Goal: Information Seeking & Learning: Learn about a topic

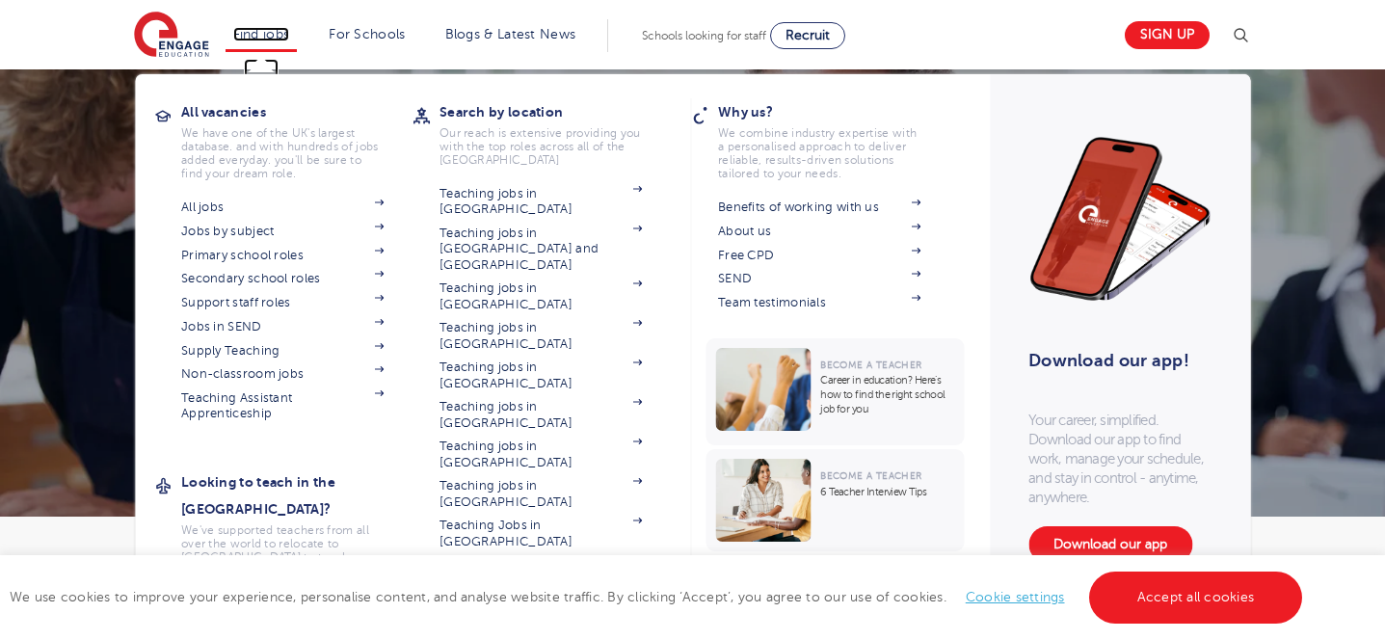
click at [254, 35] on link "Find jobs" at bounding box center [261, 34] width 57 height 14
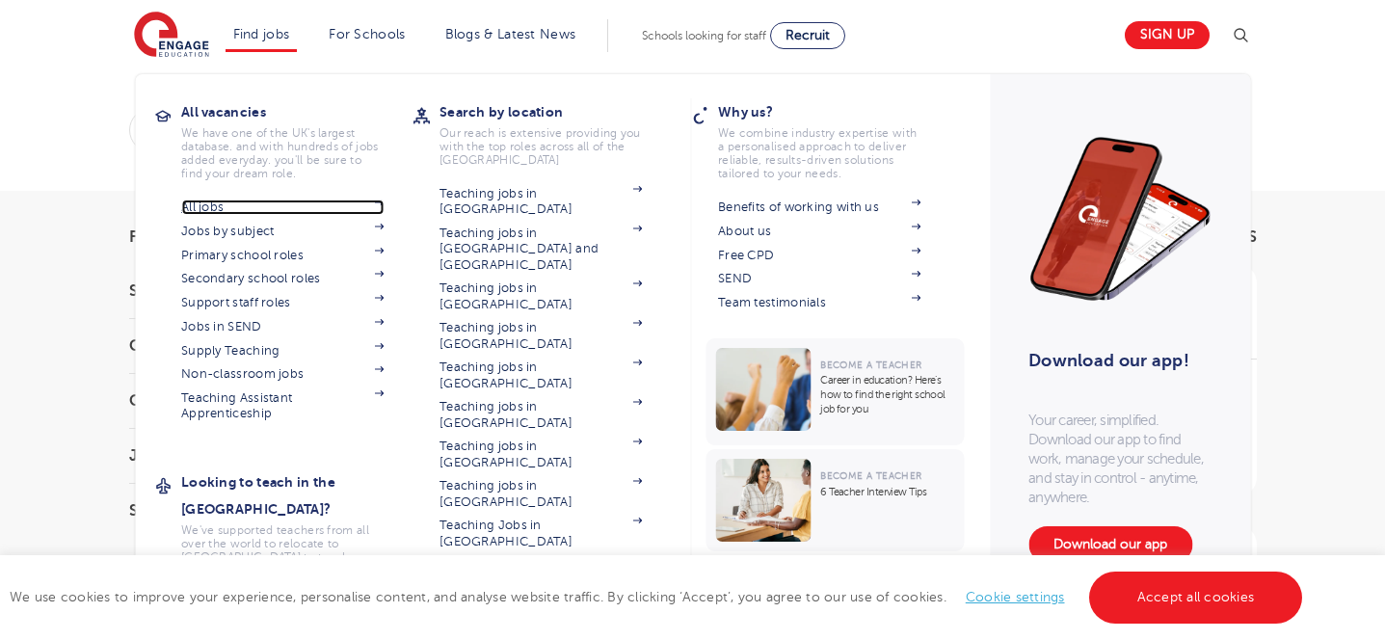
click at [216, 206] on link "All jobs" at bounding box center [282, 206] width 202 height 15
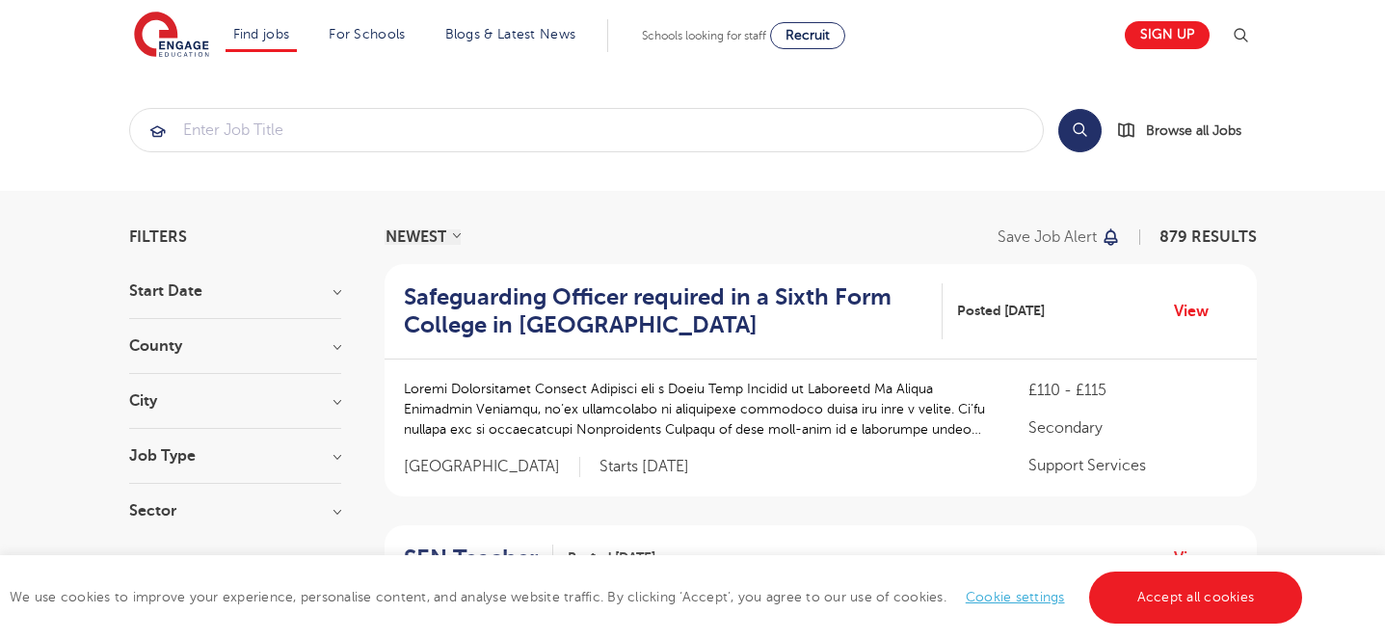
click at [335, 454] on h3 "Job Type" at bounding box center [235, 455] width 212 height 15
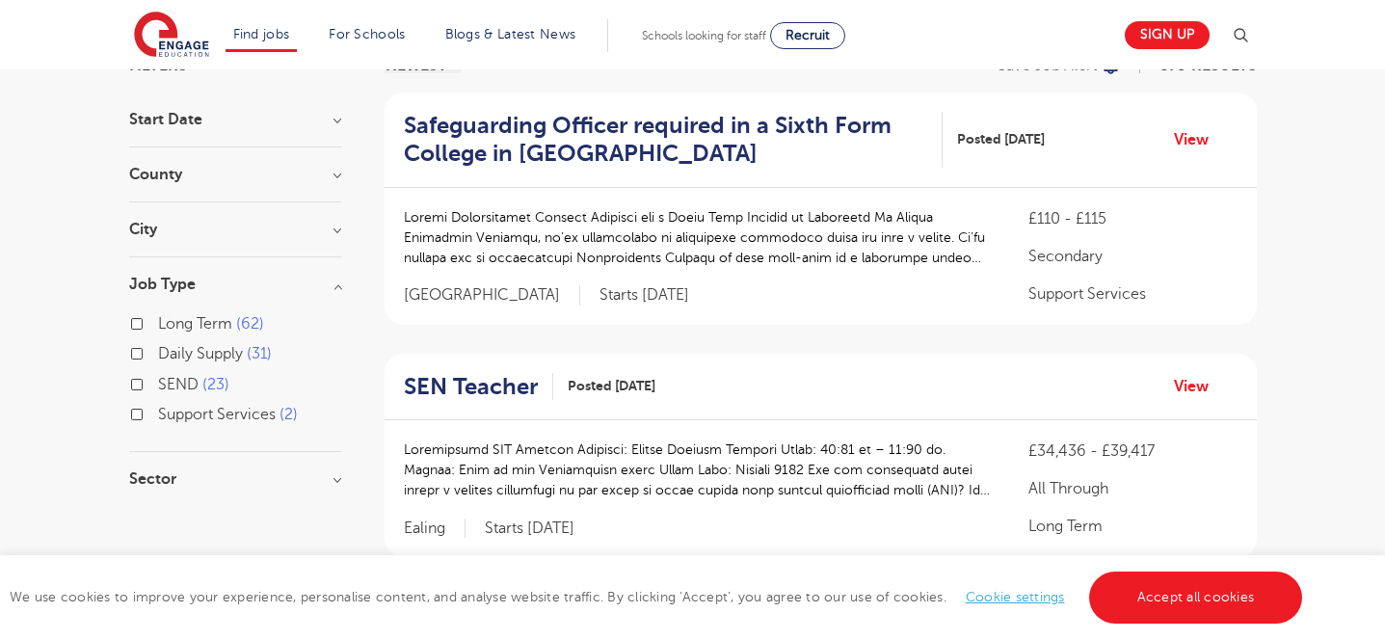
scroll to position [214, 0]
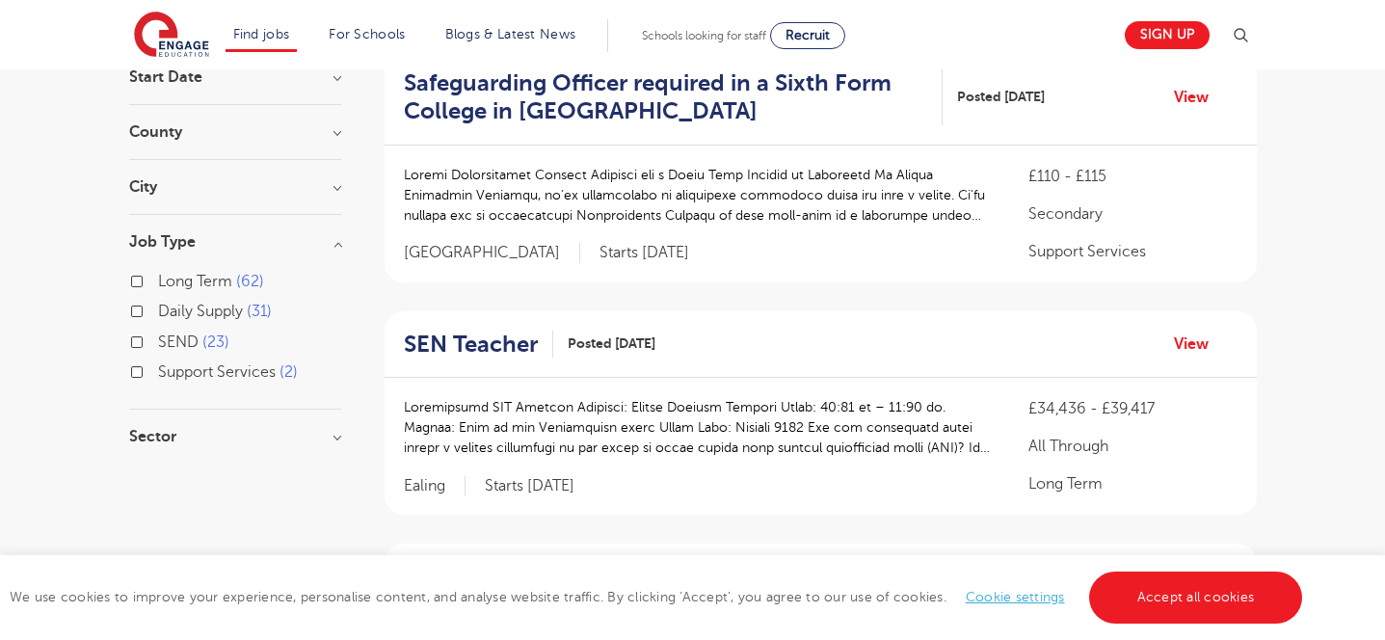
click at [158, 344] on label "SEND 23" at bounding box center [193, 342] width 71 height 25
click at [158, 344] on input "SEND 23" at bounding box center [164, 339] width 13 height 13
checkbox input "true"
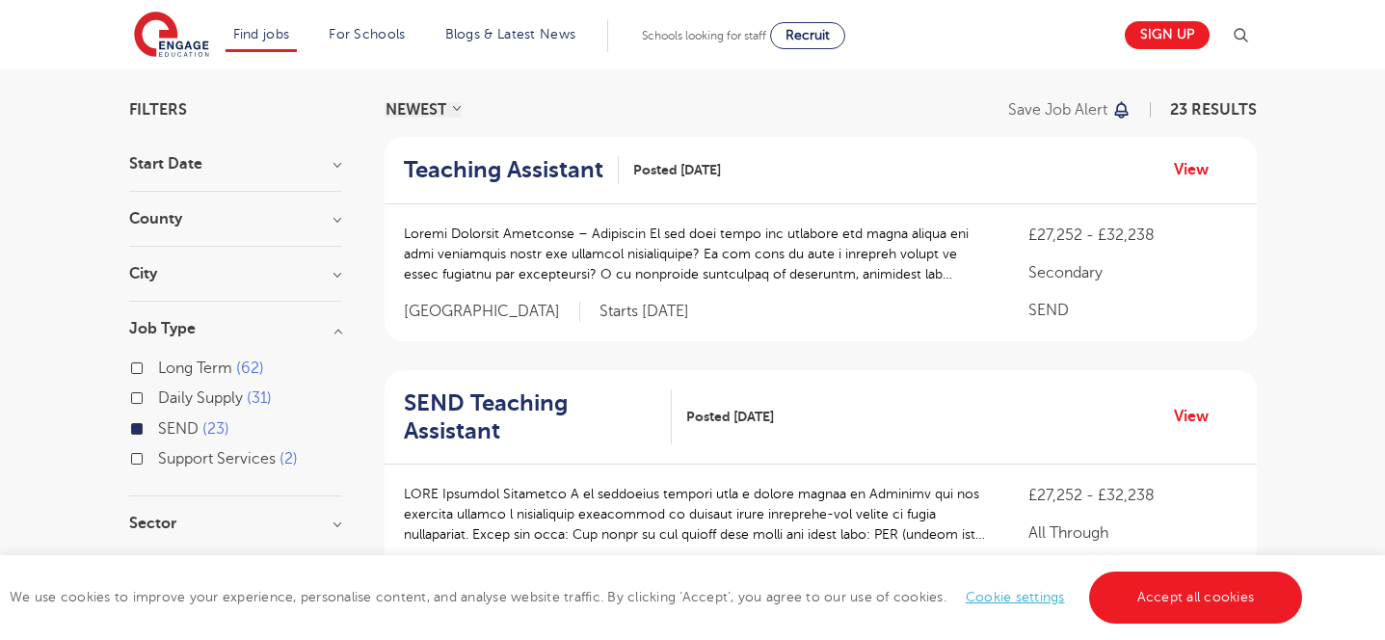
scroll to position [129, 0]
click at [1197, 175] on link "View" at bounding box center [1198, 167] width 49 height 25
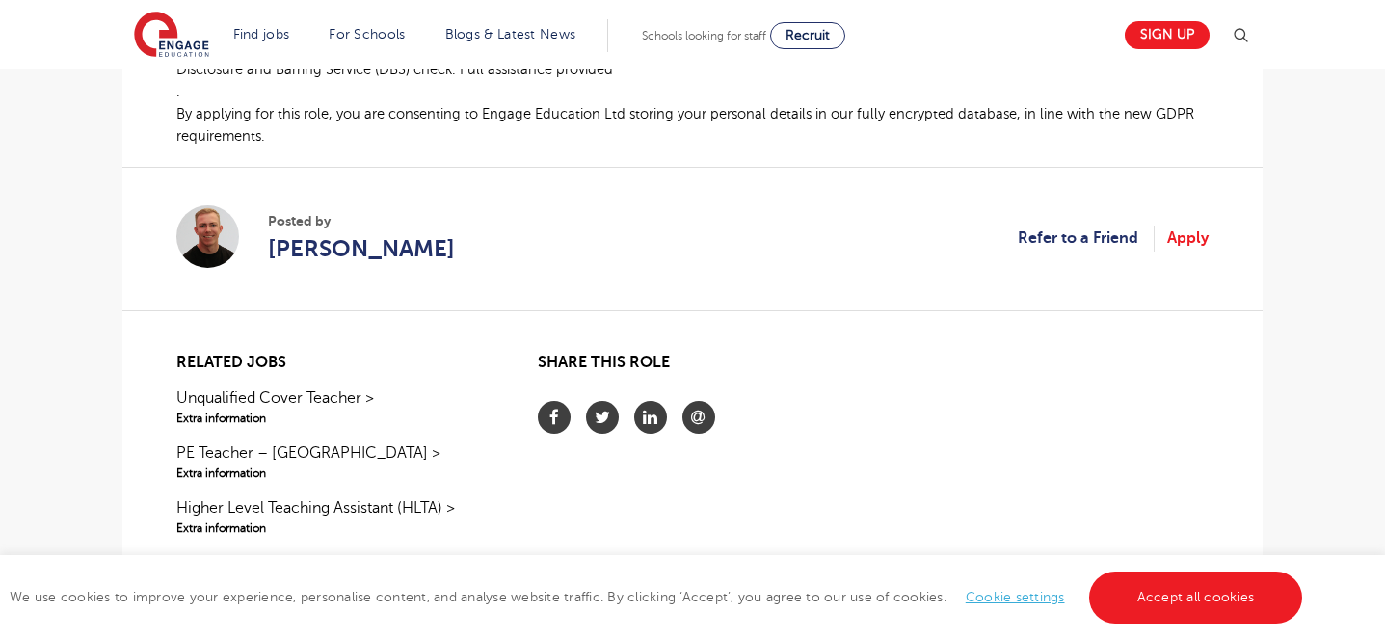
scroll to position [1232, 0]
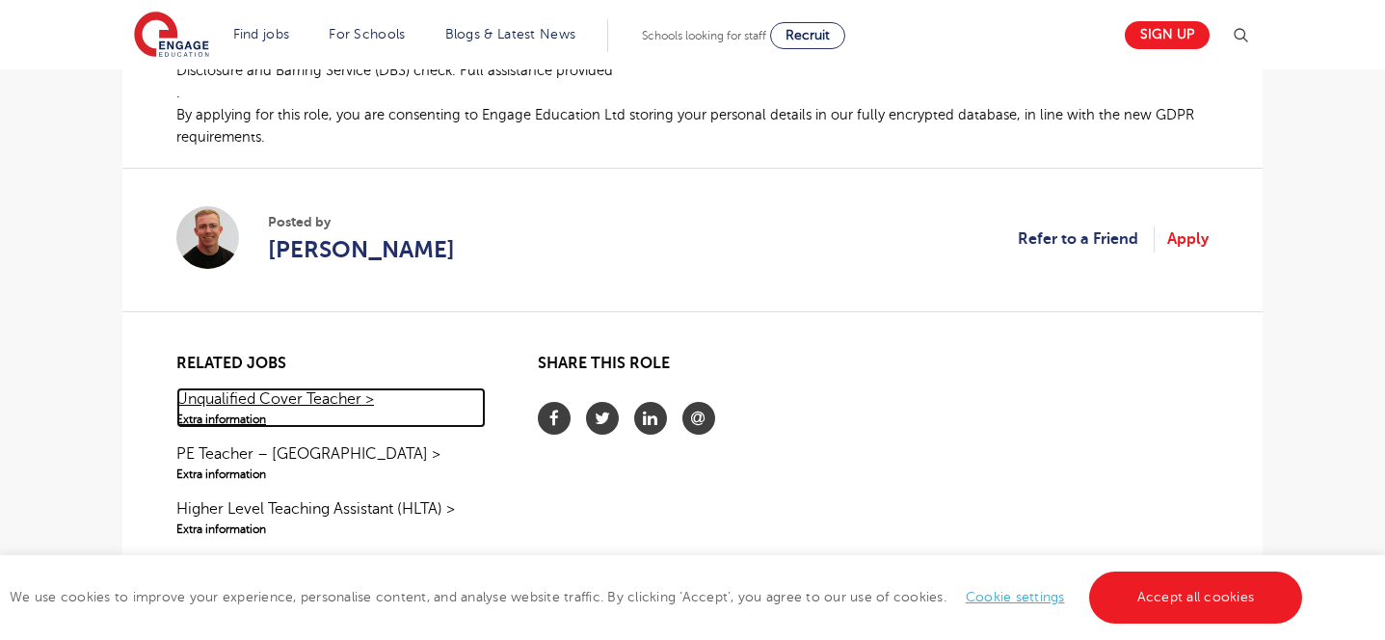
click at [340, 398] on link "Unqualified Cover Teacher > Extra information" at bounding box center [330, 407] width 309 height 40
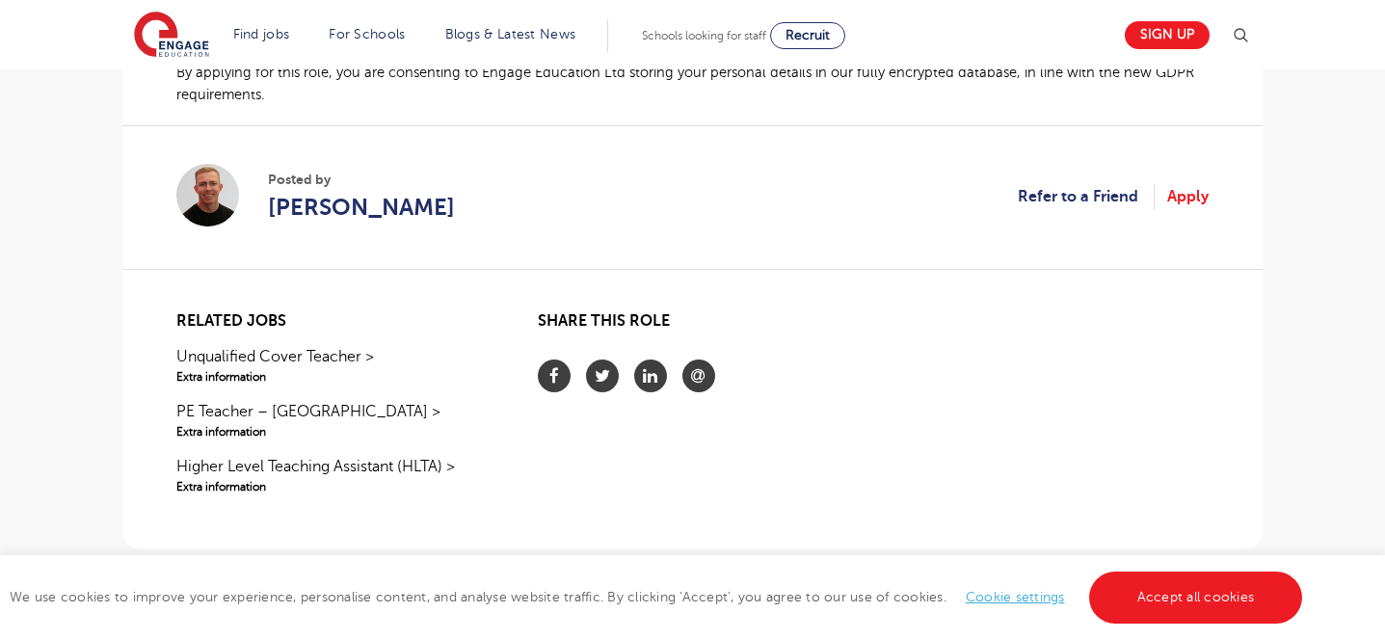
scroll to position [1344, 0]
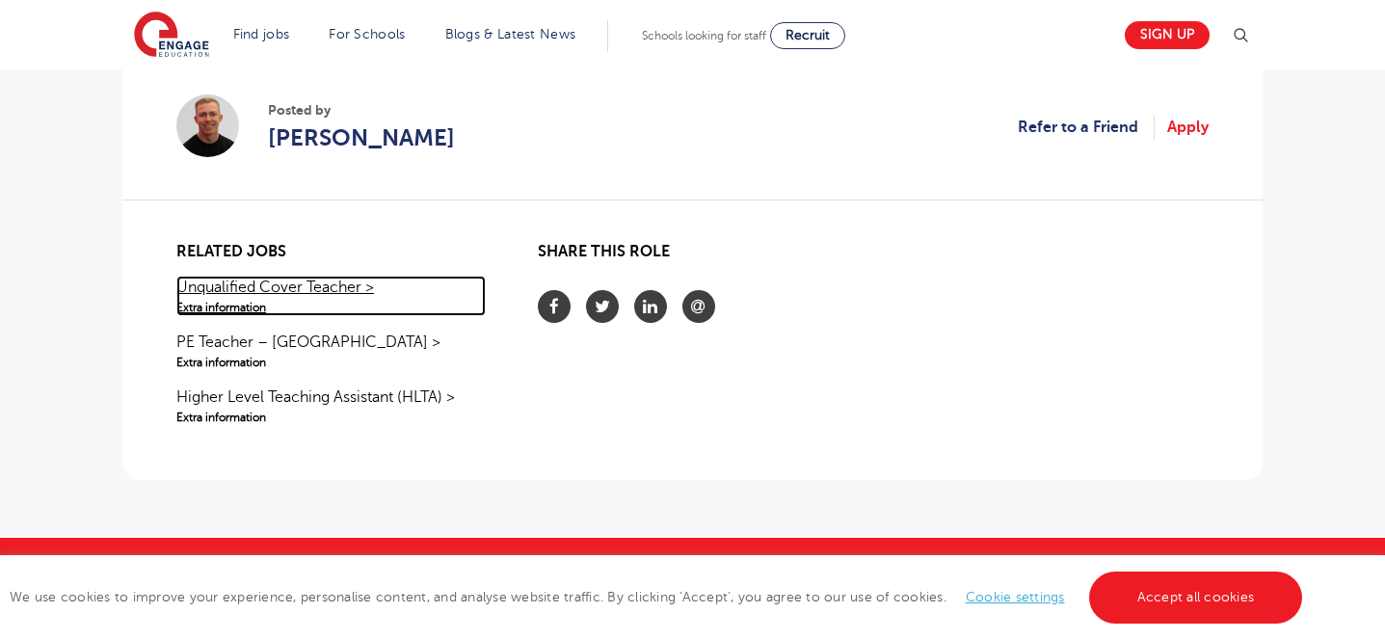
click at [297, 294] on link "Unqualified Cover Teacher > Extra information" at bounding box center [330, 296] width 309 height 40
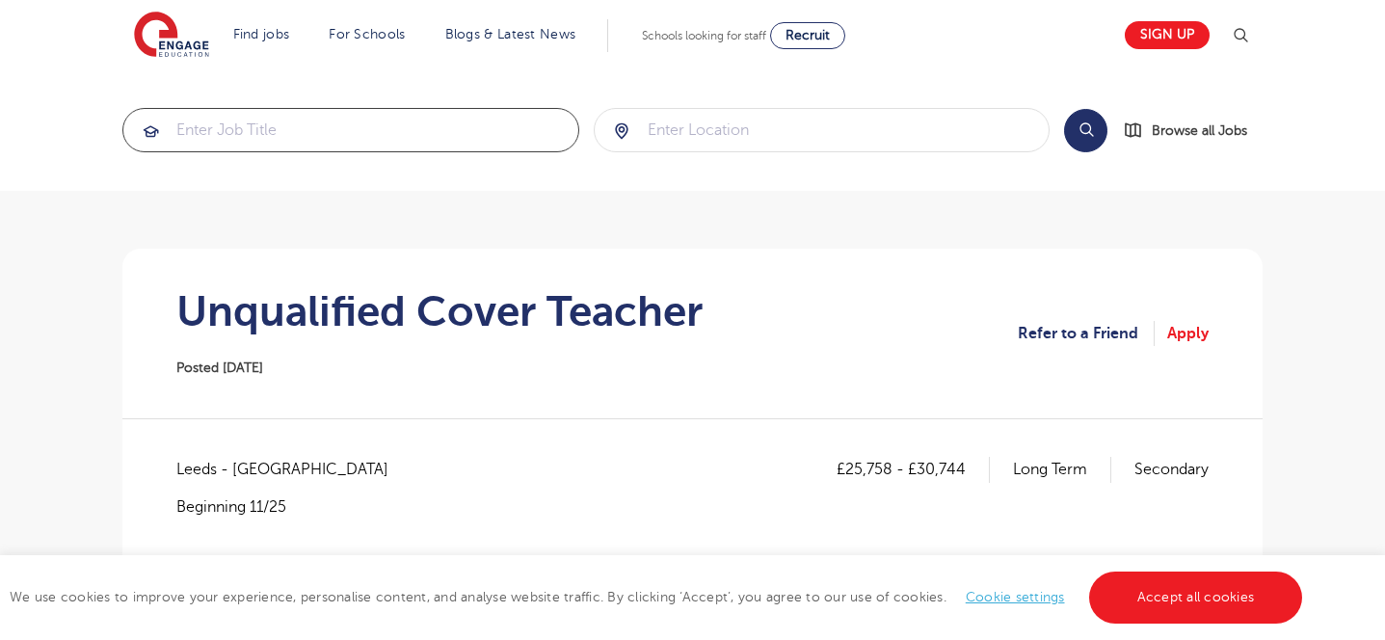
click at [463, 129] on input "search" at bounding box center [350, 130] width 455 height 42
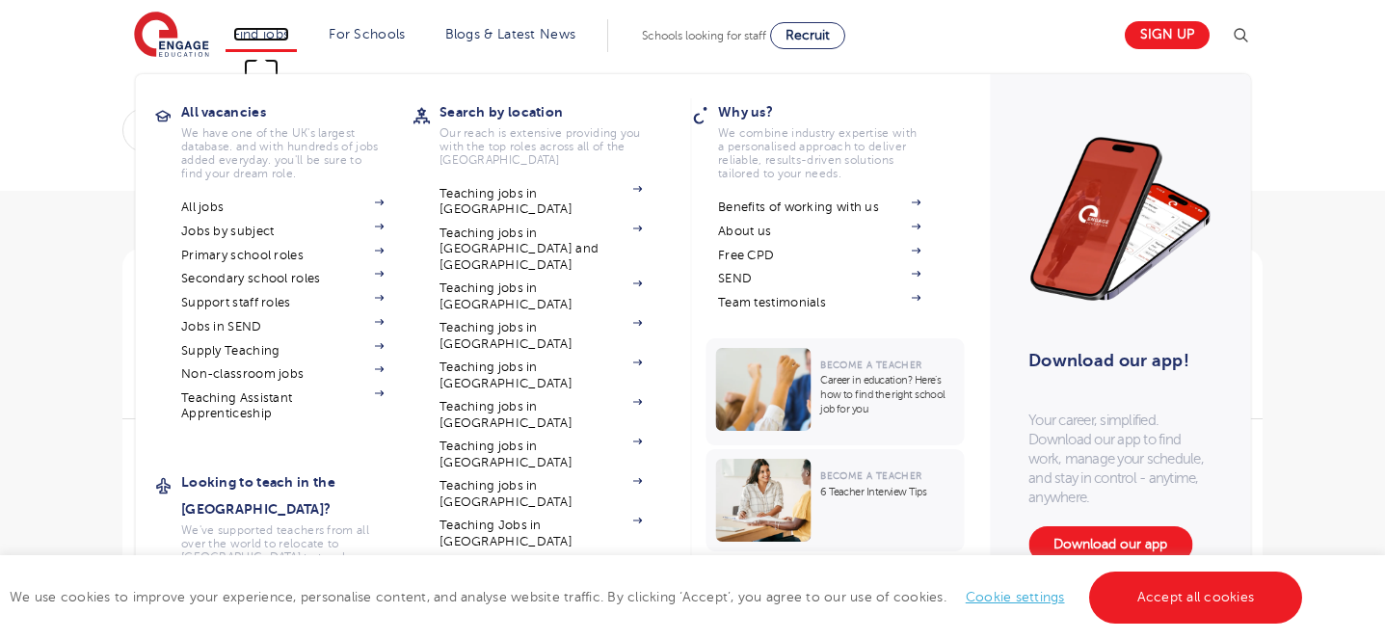
click at [251, 34] on link "Find jobs" at bounding box center [261, 34] width 57 height 14
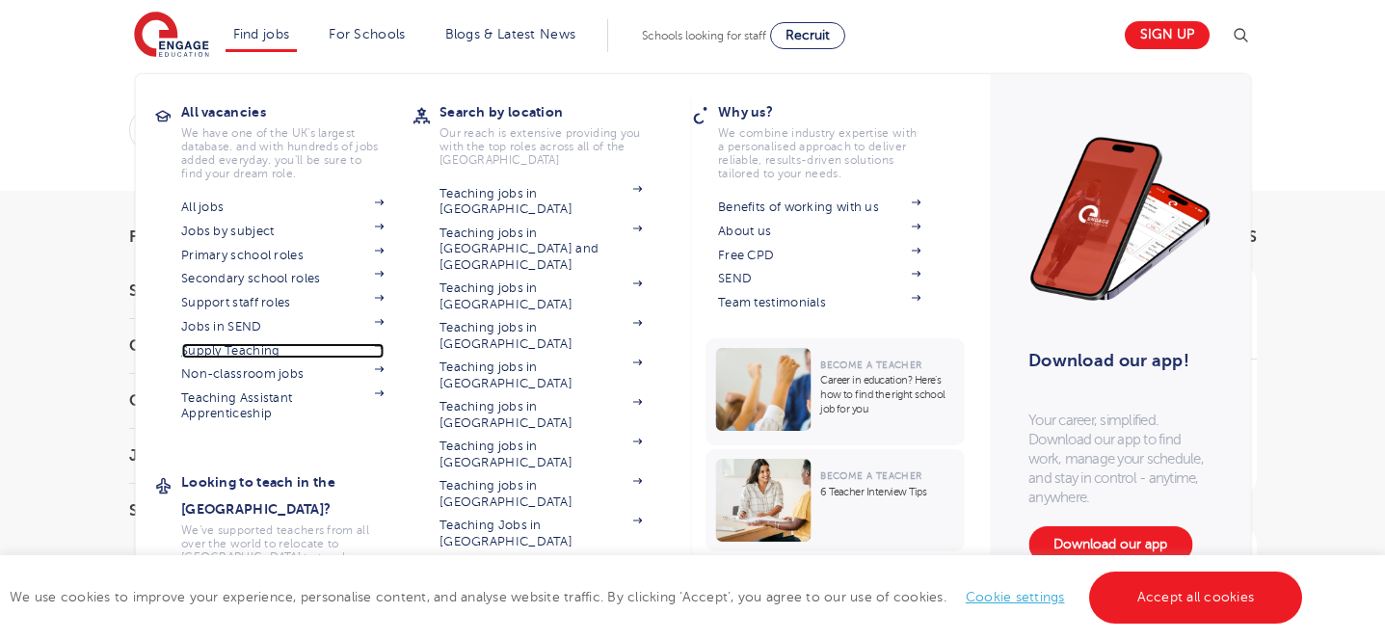
click at [228, 354] on link "Supply Teaching" at bounding box center [282, 350] width 202 height 15
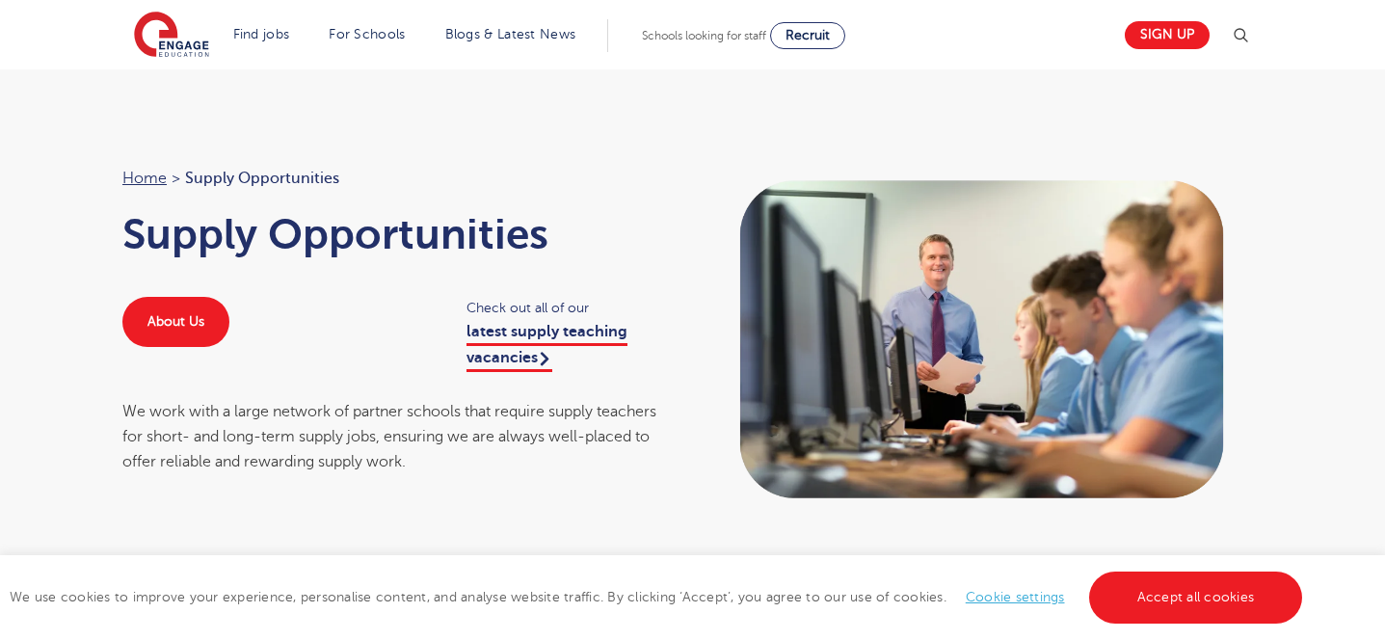
scroll to position [107, 0]
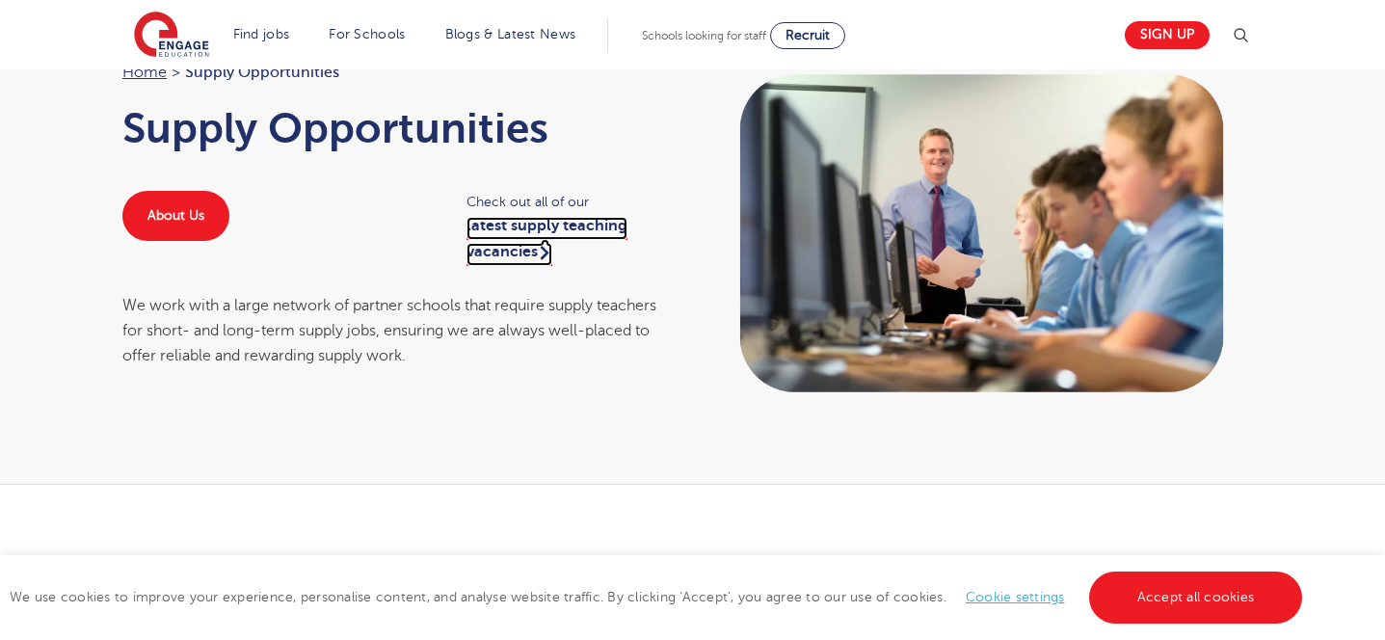
click at [517, 252] on link "latest supply teaching vacancies" at bounding box center [546, 241] width 161 height 48
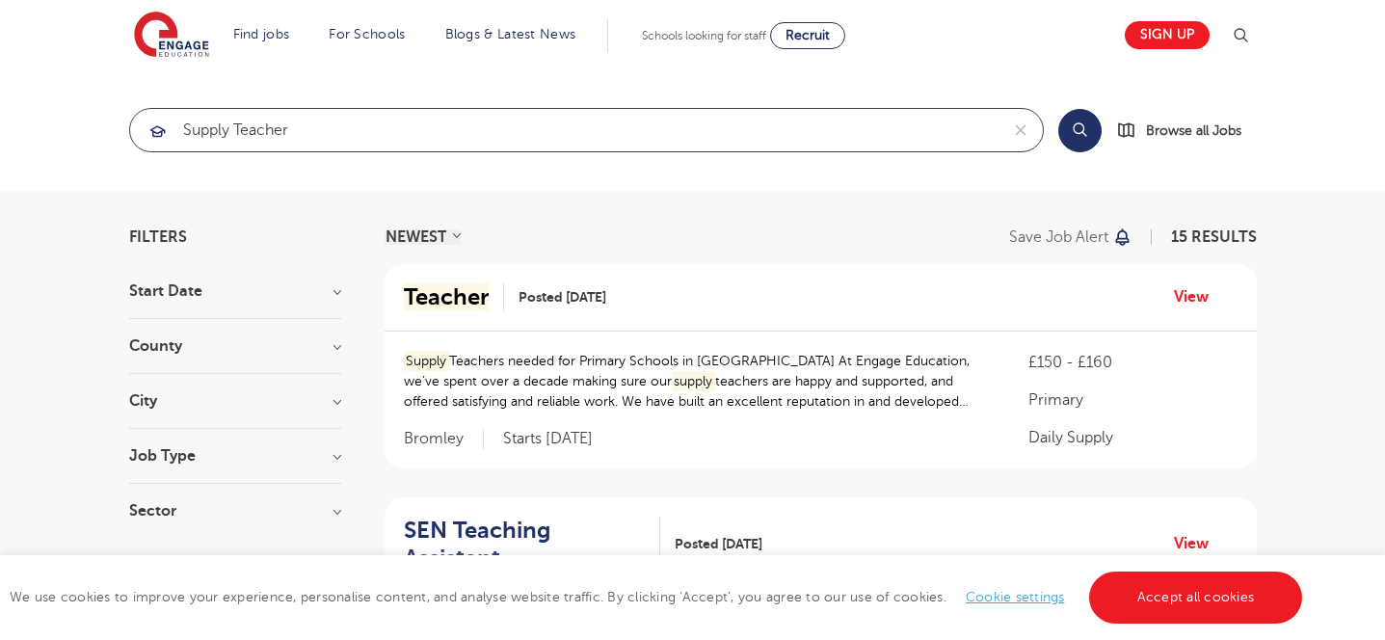
click at [332, 133] on input "supply Teacher" at bounding box center [564, 130] width 868 height 42
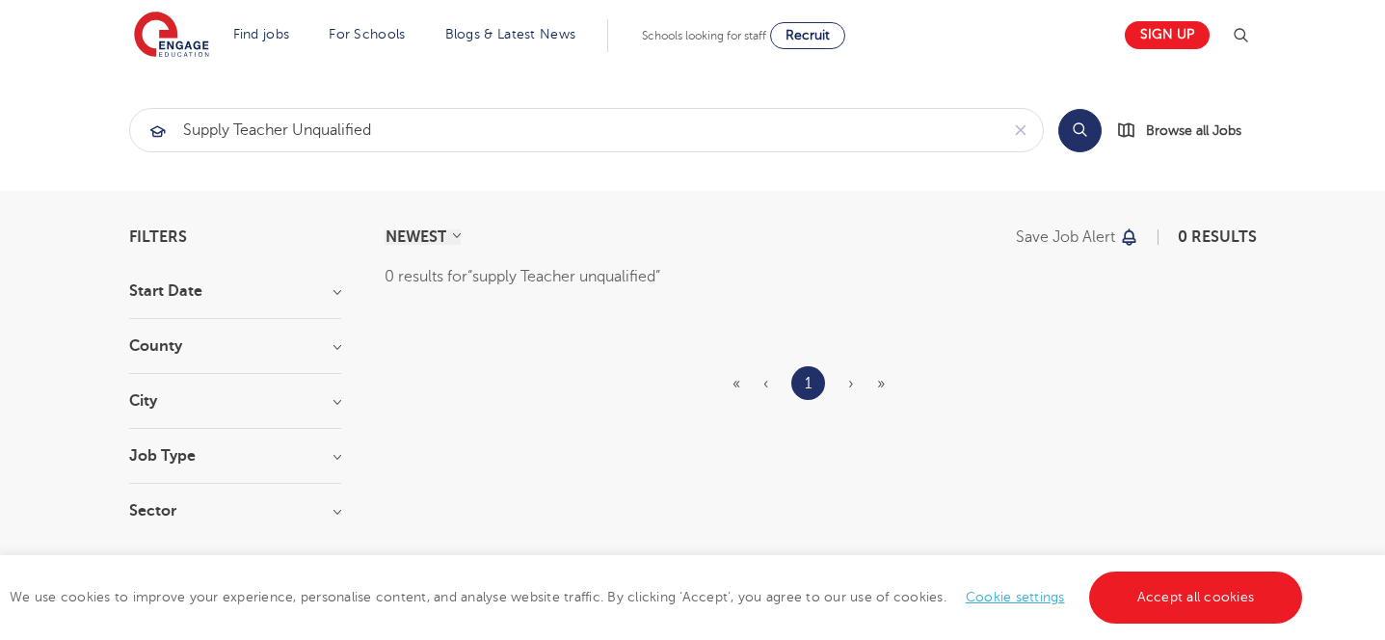
click at [1054, 121] on section "supply Teacher unqualified Search Browse all Jobs" at bounding box center [692, 130] width 1127 height 44
click at [1076, 125] on button "Search" at bounding box center [1079, 130] width 43 height 43
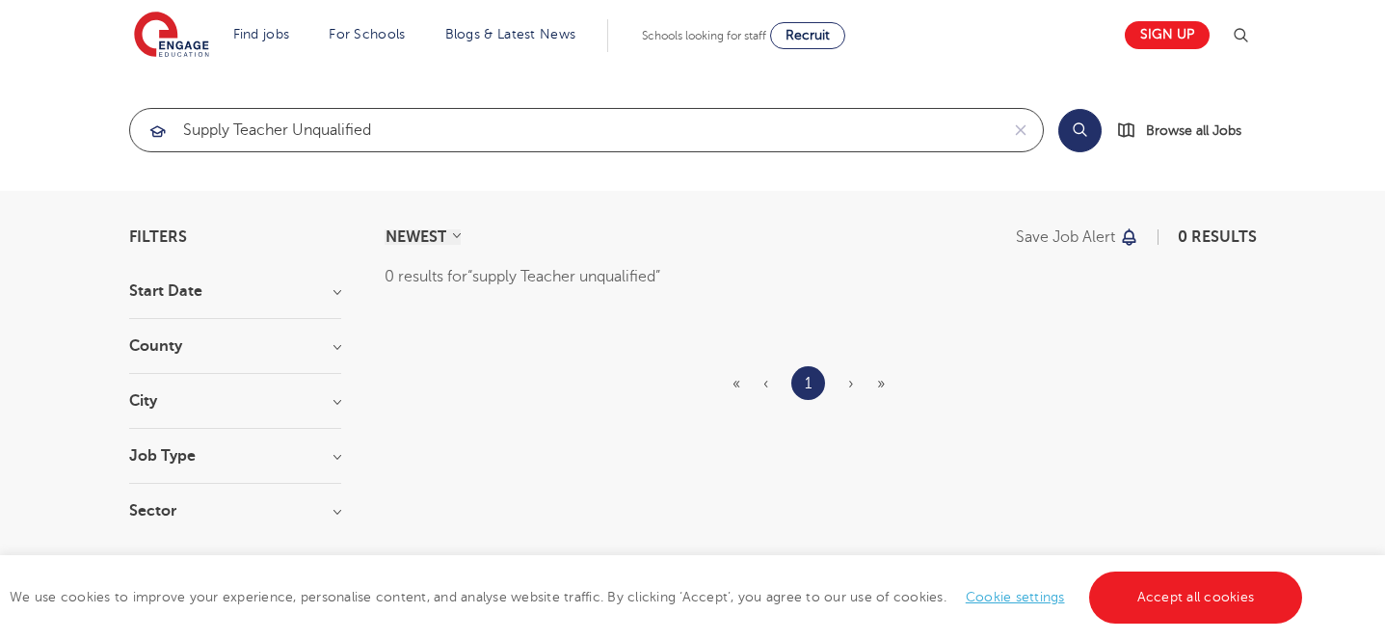
drag, startPoint x: 429, startPoint y: 128, endPoint x: 296, endPoint y: 124, distance: 133.0
click at [296, 124] on input "supply Teacher unqualified" at bounding box center [564, 130] width 868 height 42
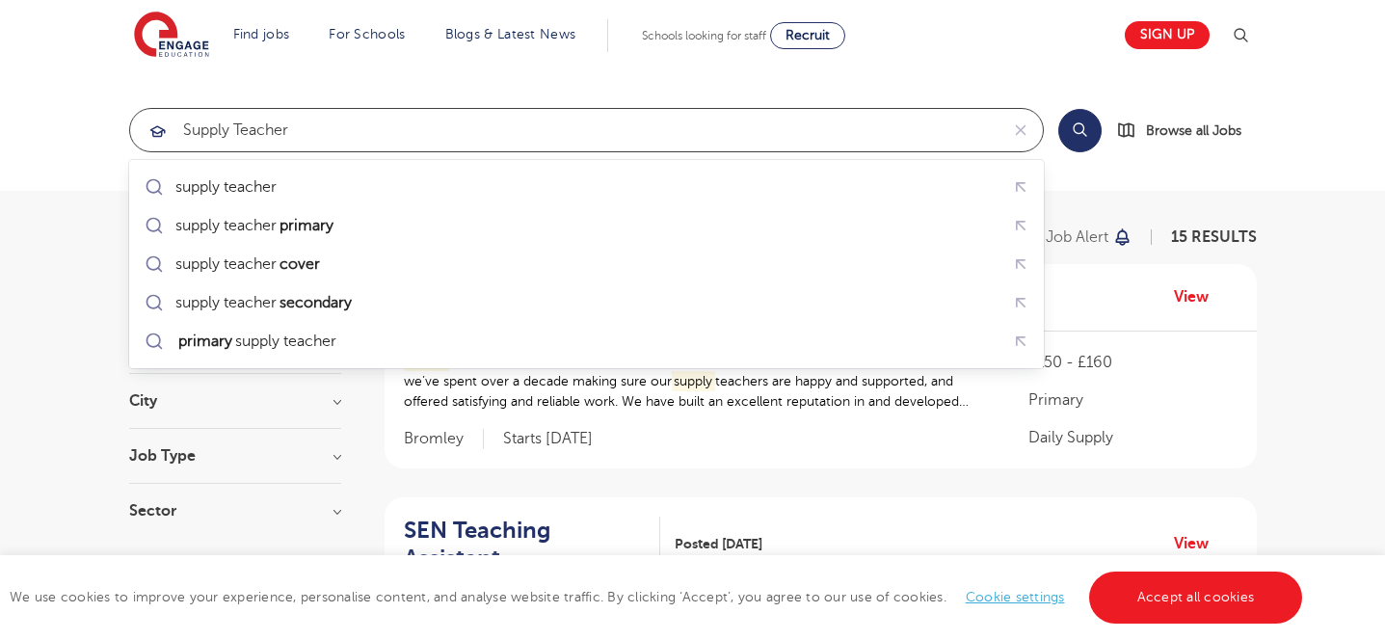
drag, startPoint x: 232, startPoint y: 131, endPoint x: 148, endPoint y: 130, distance: 83.8
click at [148, 130] on div "supply Teacher" at bounding box center [564, 130] width 868 height 42
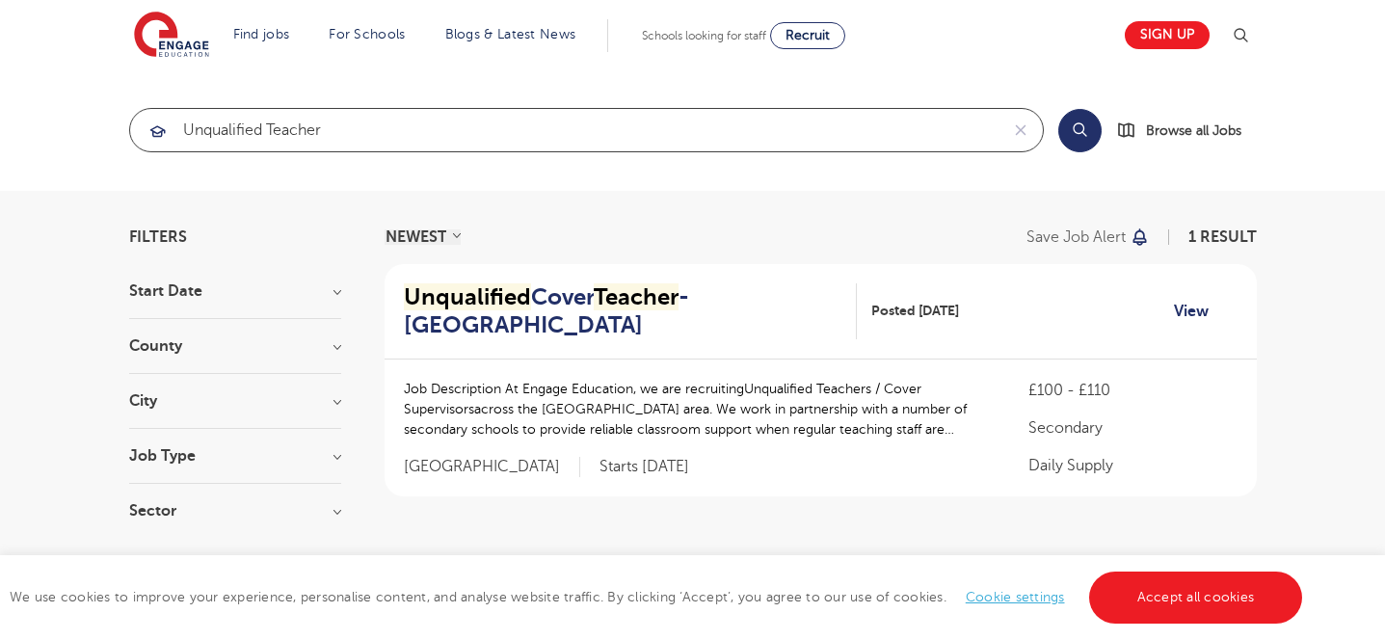
type input "unqualified Teacher"
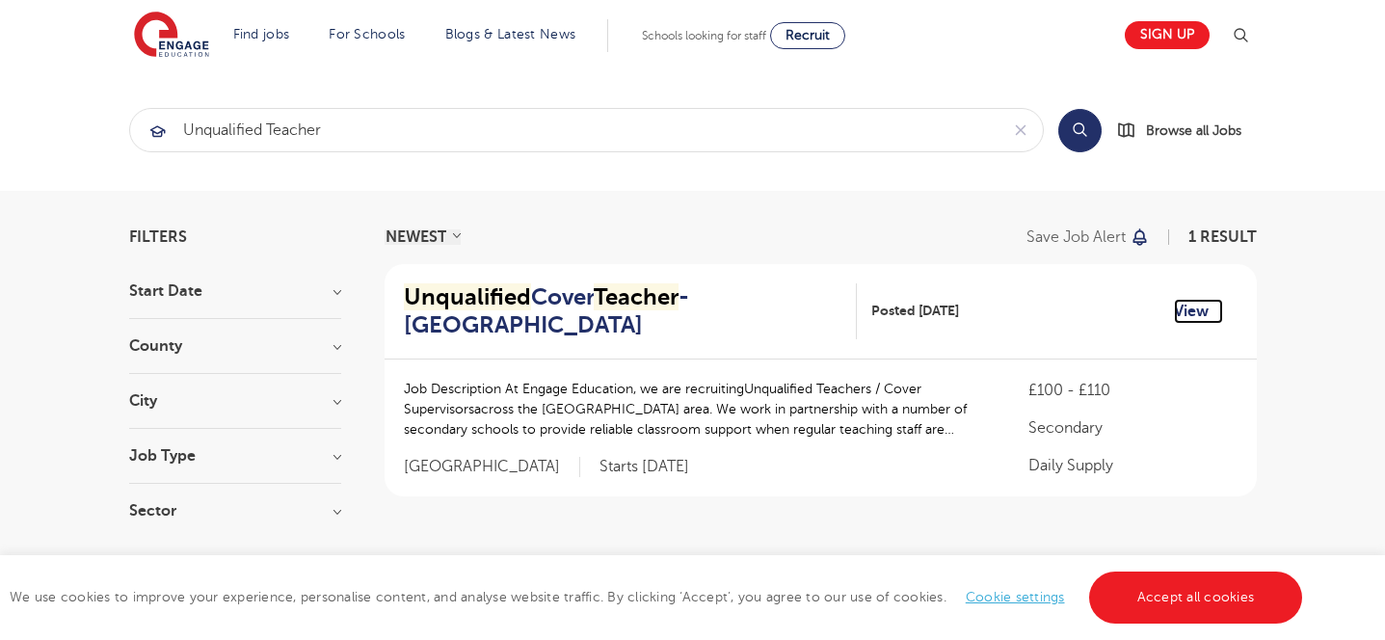
click at [1191, 310] on link "View" at bounding box center [1198, 311] width 49 height 25
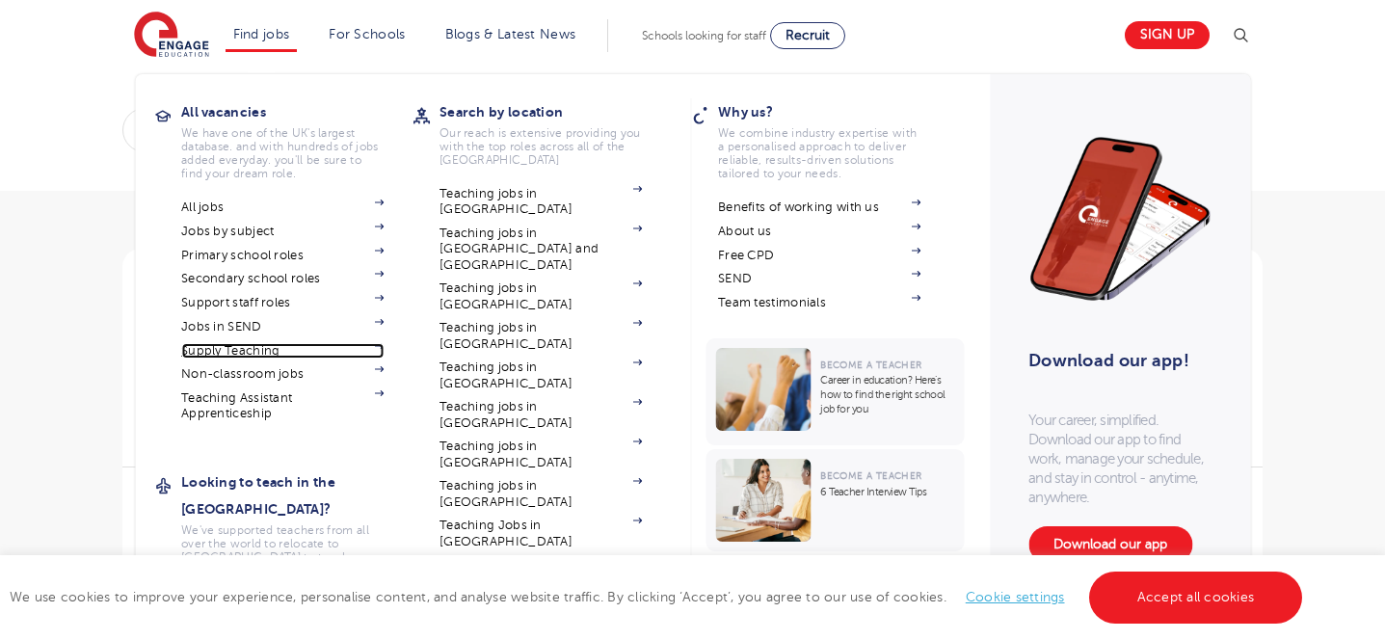
click at [253, 349] on link "Supply Teaching" at bounding box center [282, 350] width 202 height 15
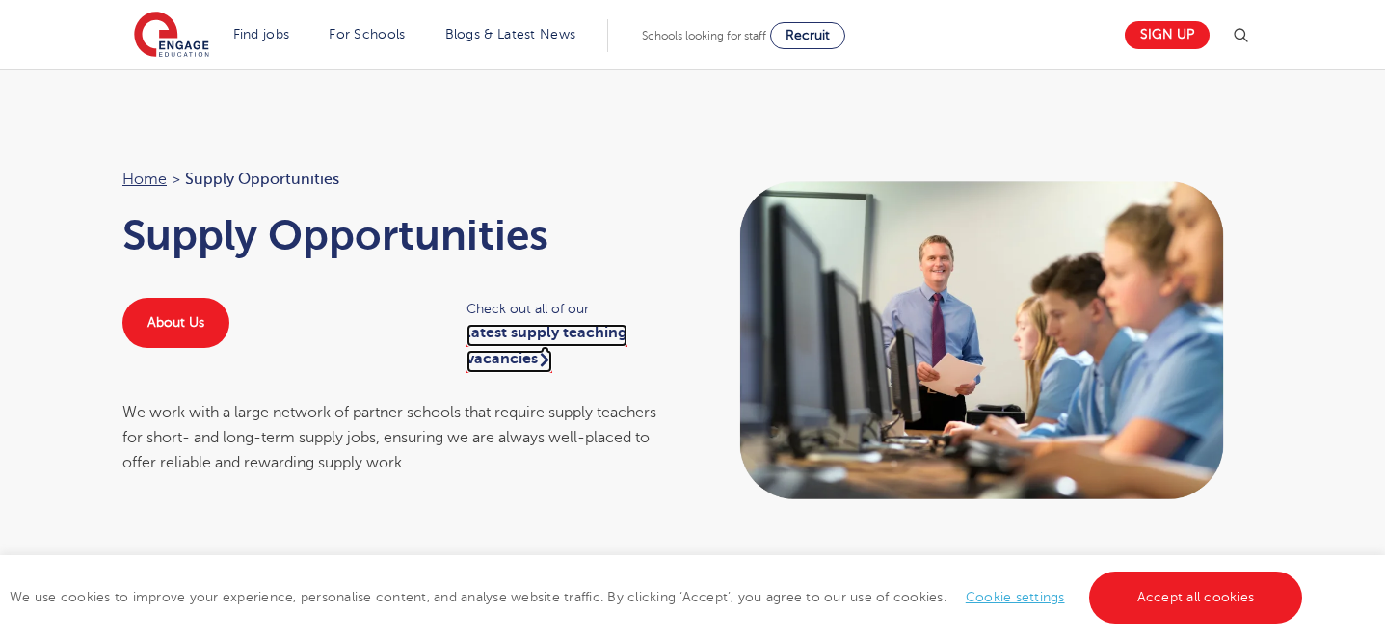
click at [489, 343] on link "latest supply teaching vacancies" at bounding box center [546, 348] width 161 height 48
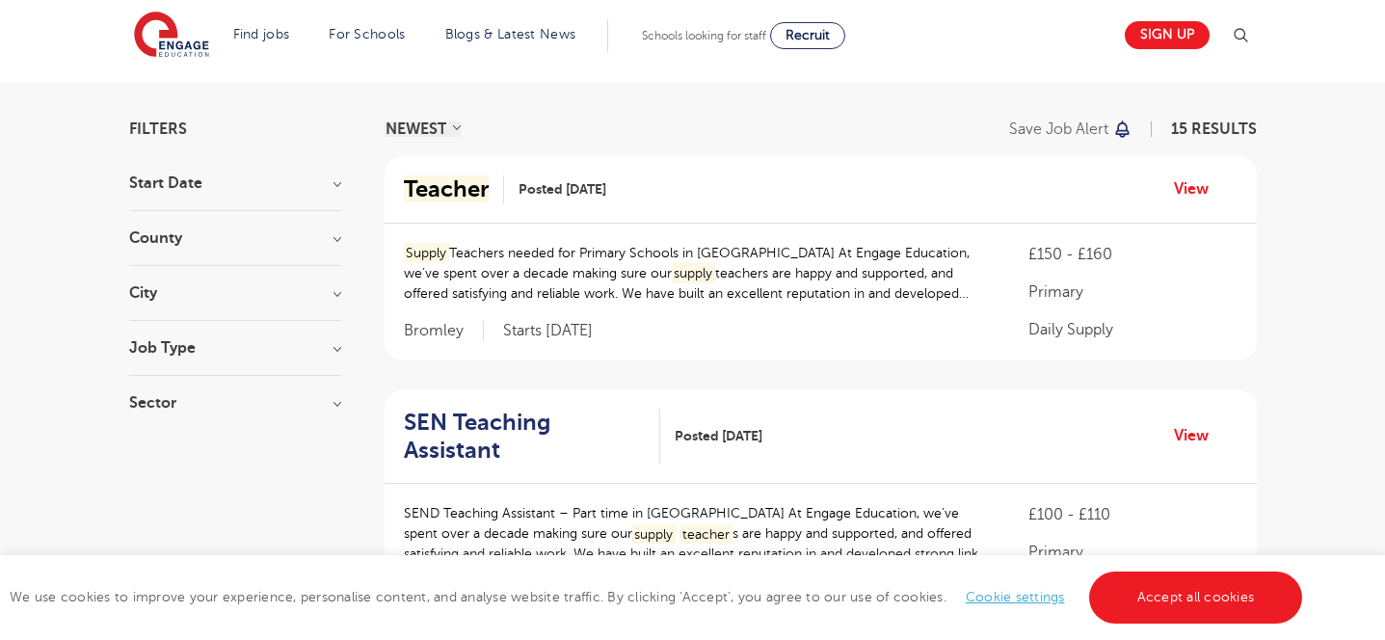
scroll to position [108, 0]
click at [1187, 198] on link "View" at bounding box center [1198, 188] width 49 height 25
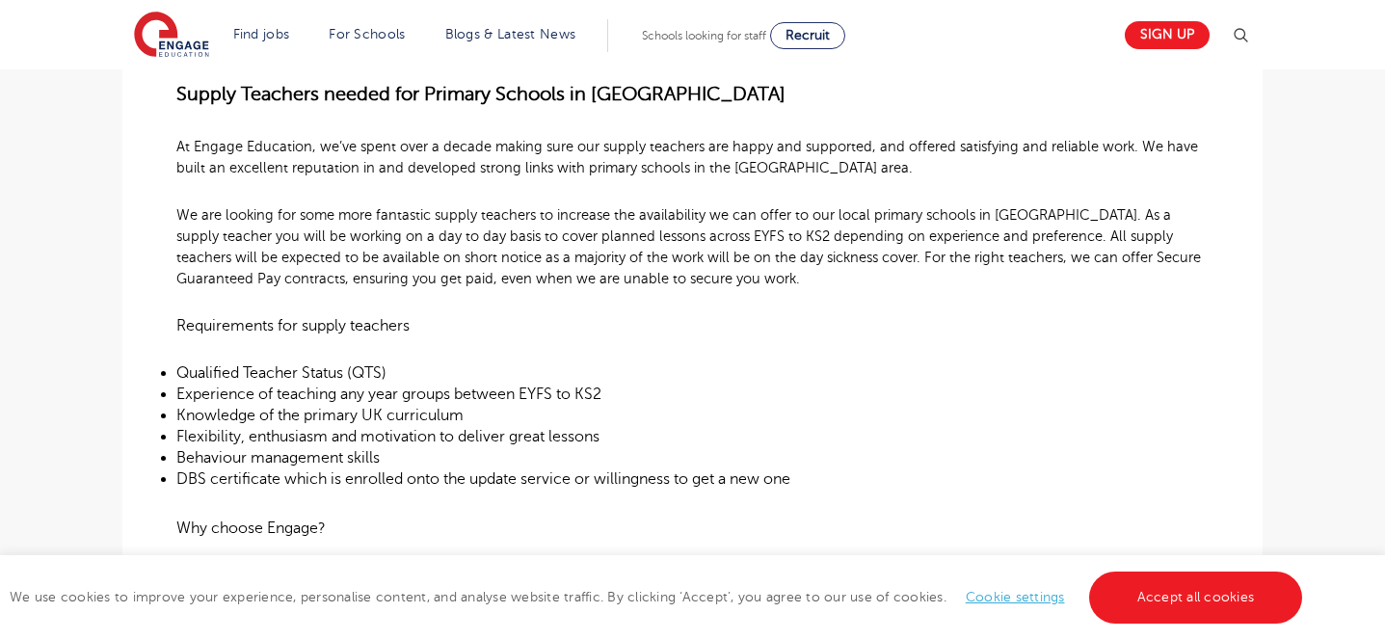
scroll to position [535, 0]
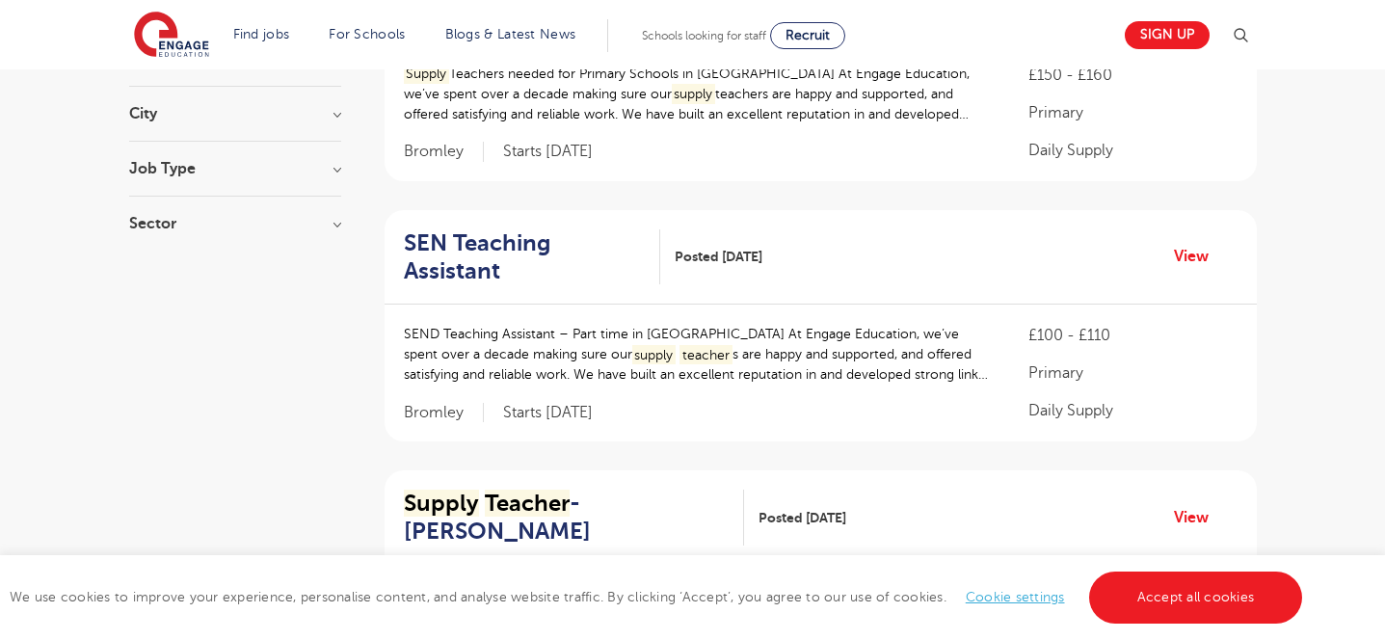
scroll to position [301, 0]
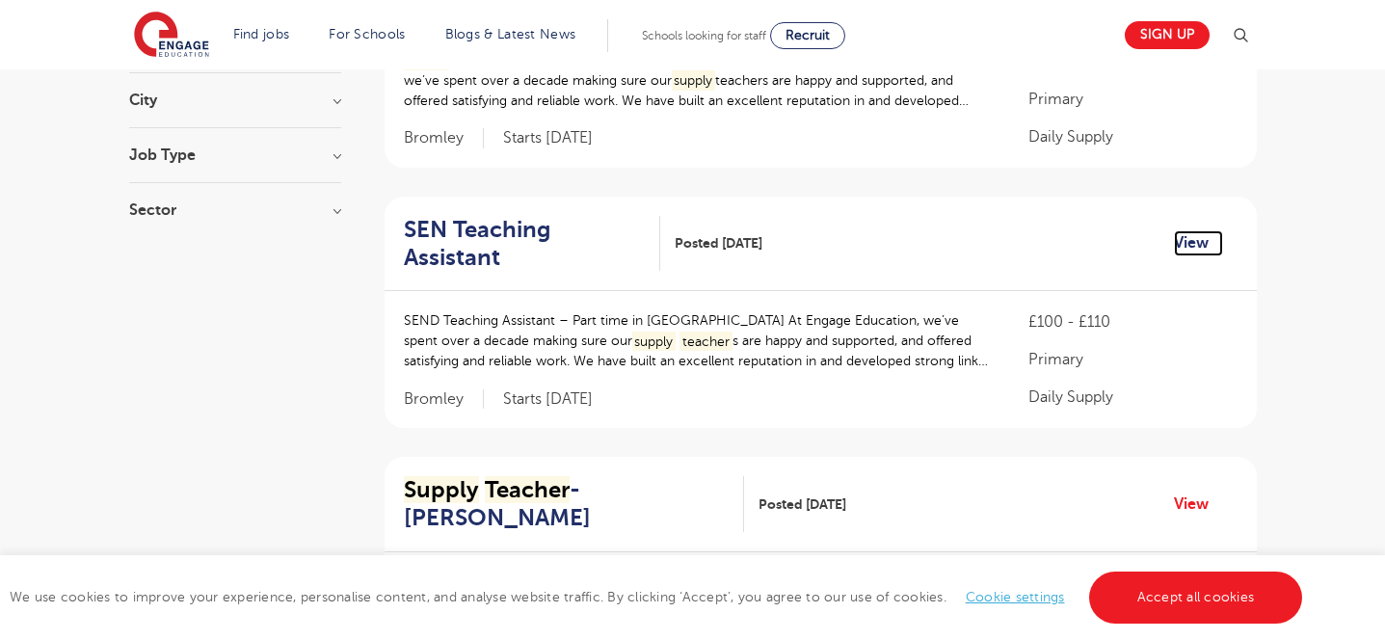
click at [1180, 230] on link "View" at bounding box center [1198, 242] width 49 height 25
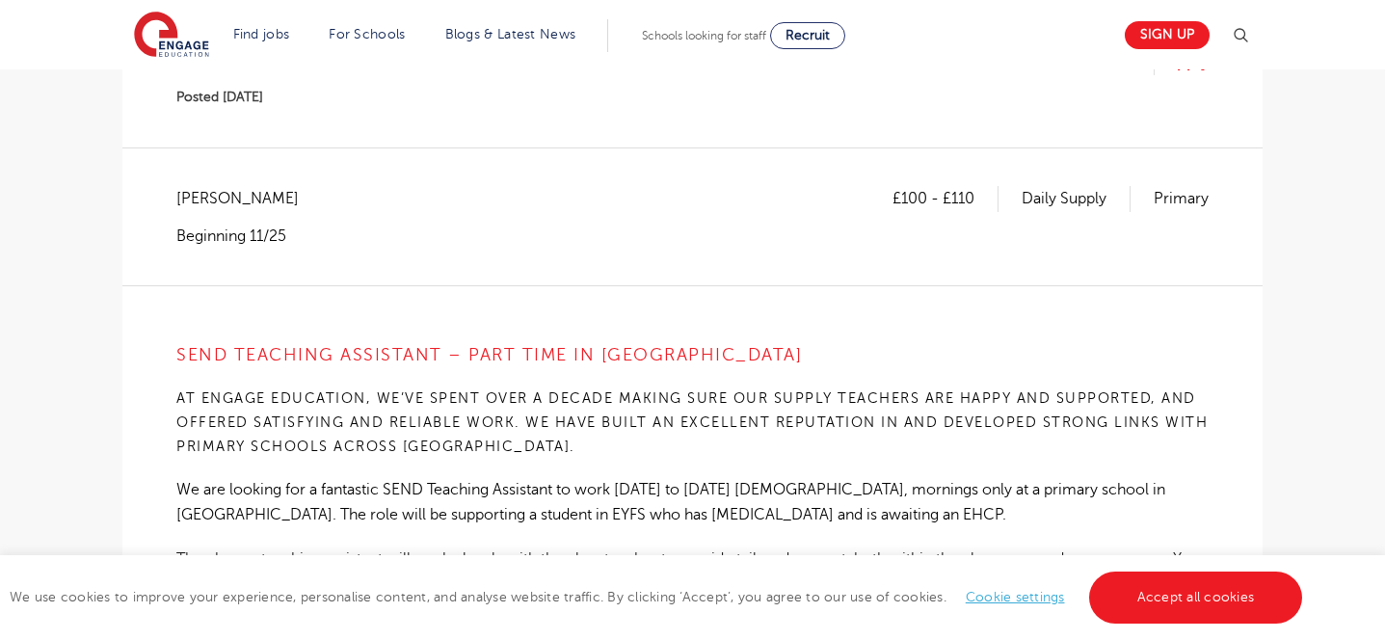
scroll to position [280, 0]
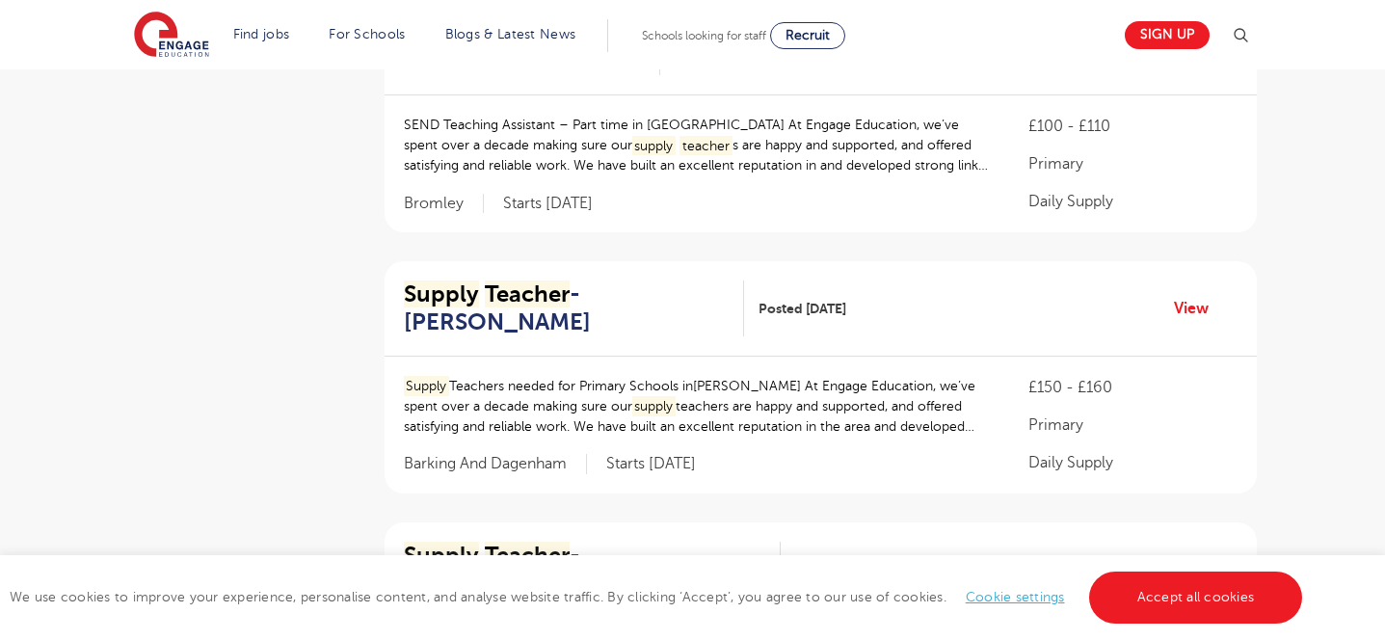
scroll to position [502, 0]
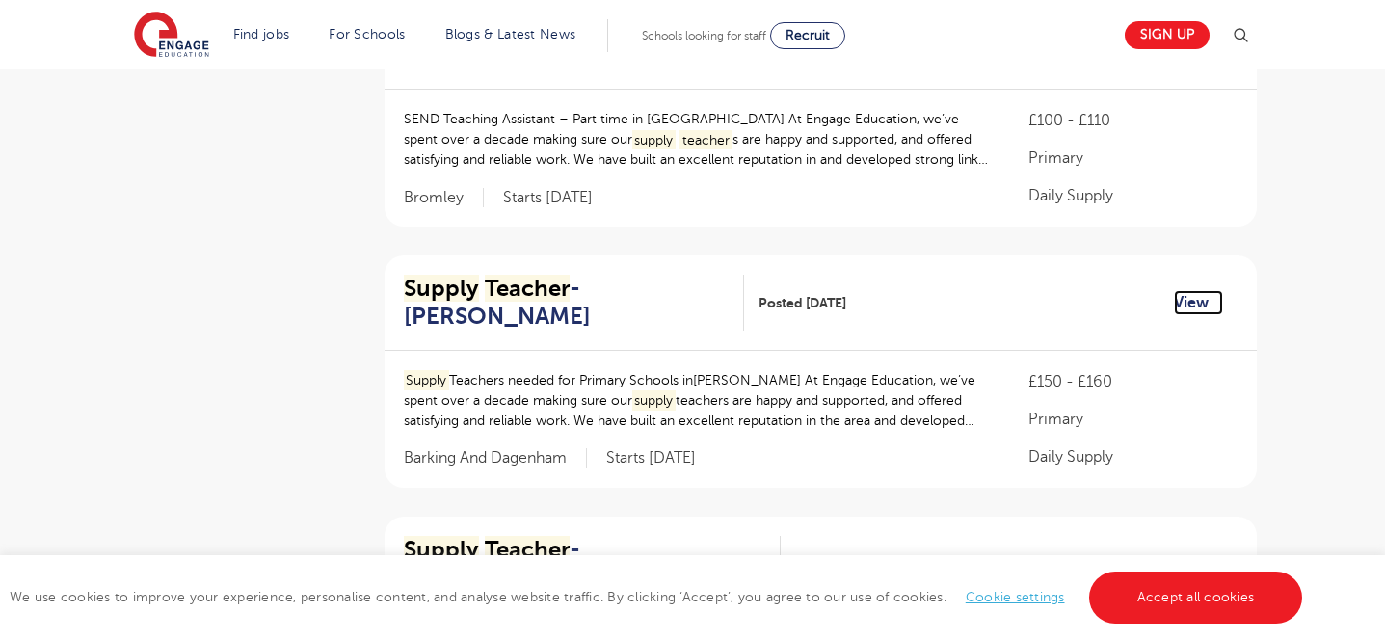
click at [1191, 290] on link "View" at bounding box center [1198, 302] width 49 height 25
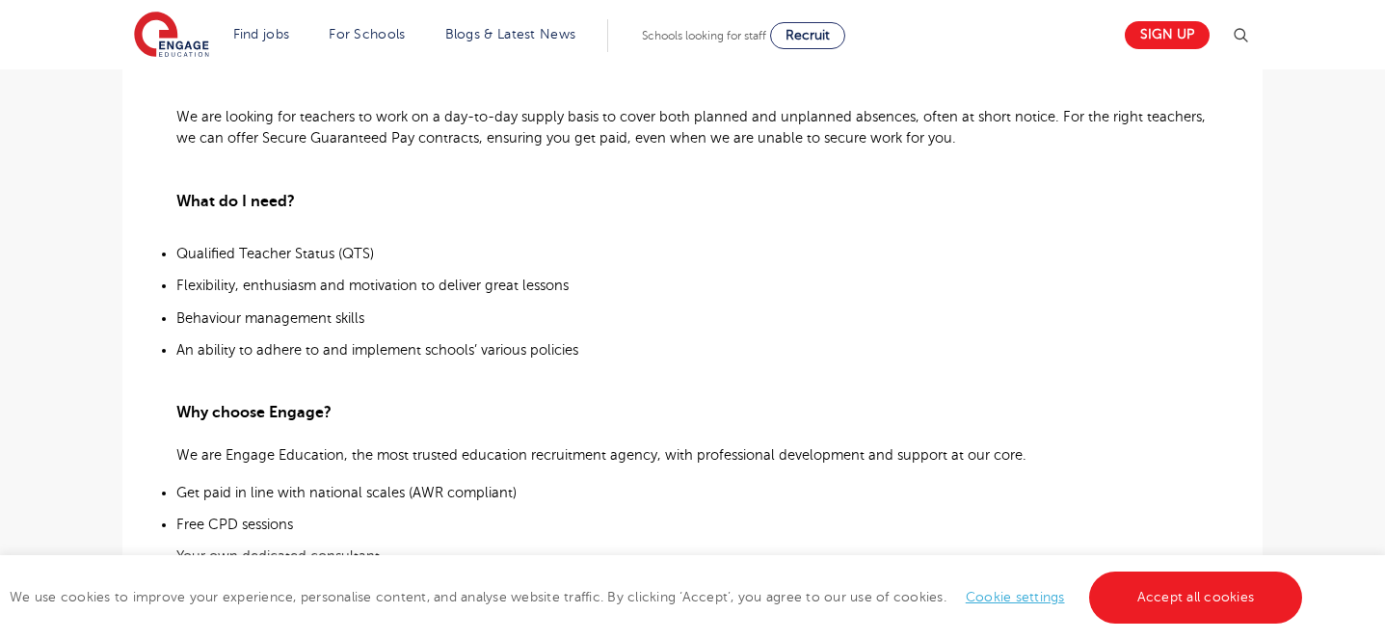
scroll to position [796, 0]
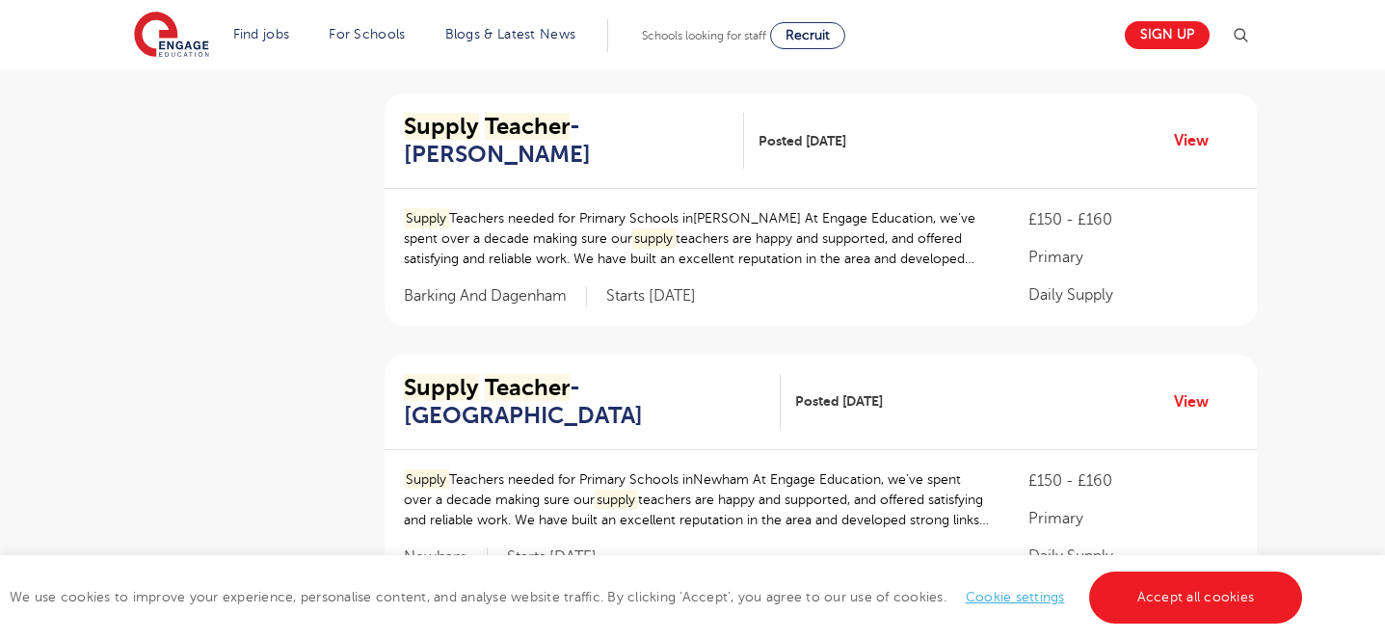
scroll to position [725, 0]
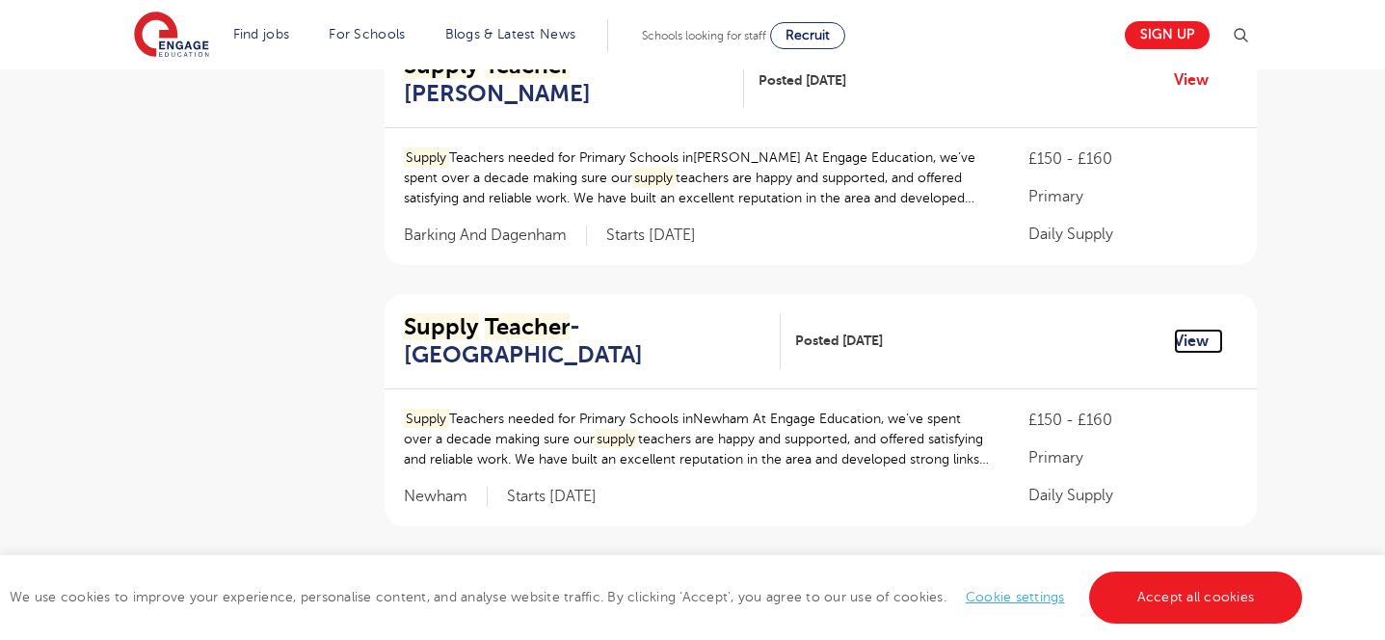
click at [1195, 329] on link "View" at bounding box center [1198, 341] width 49 height 25
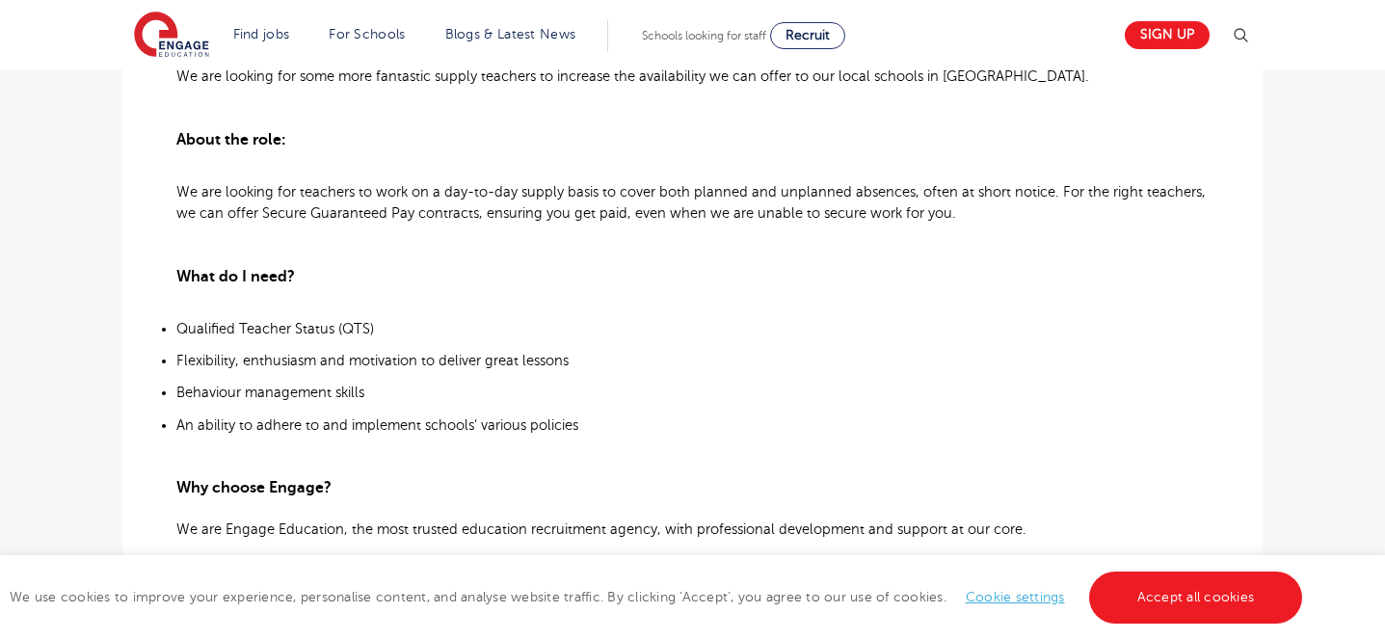
scroll to position [705, 0]
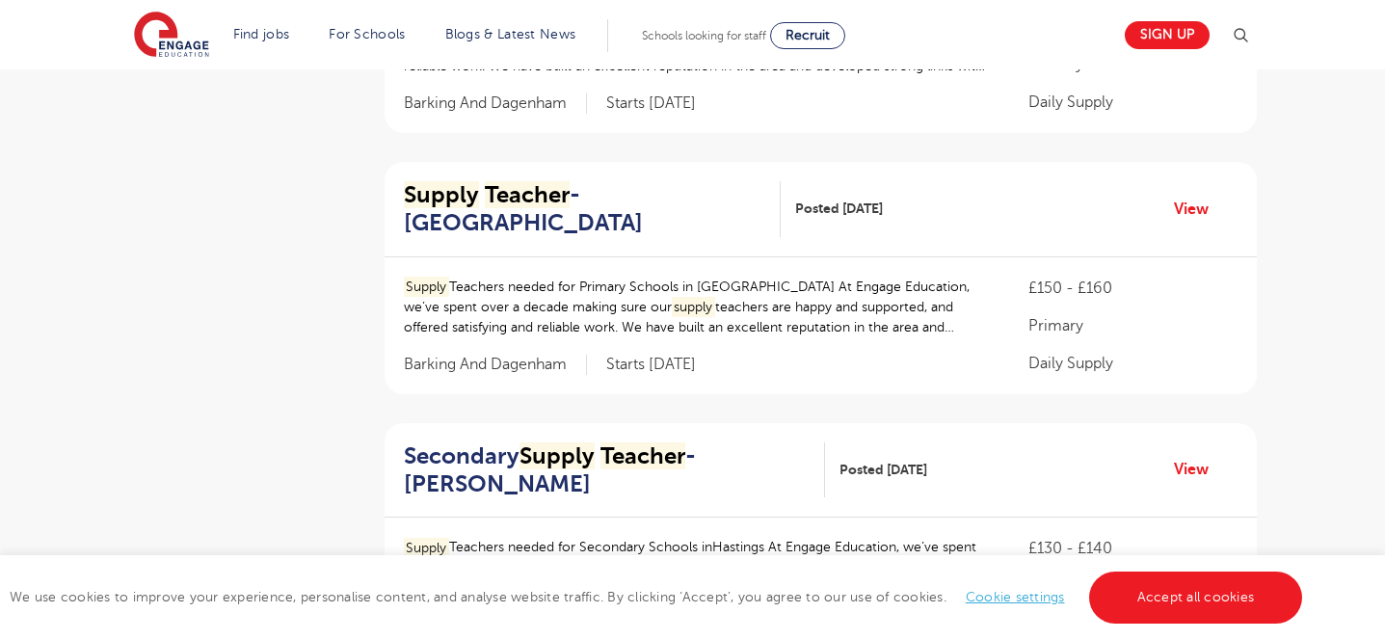
scroll to position [1388, 0]
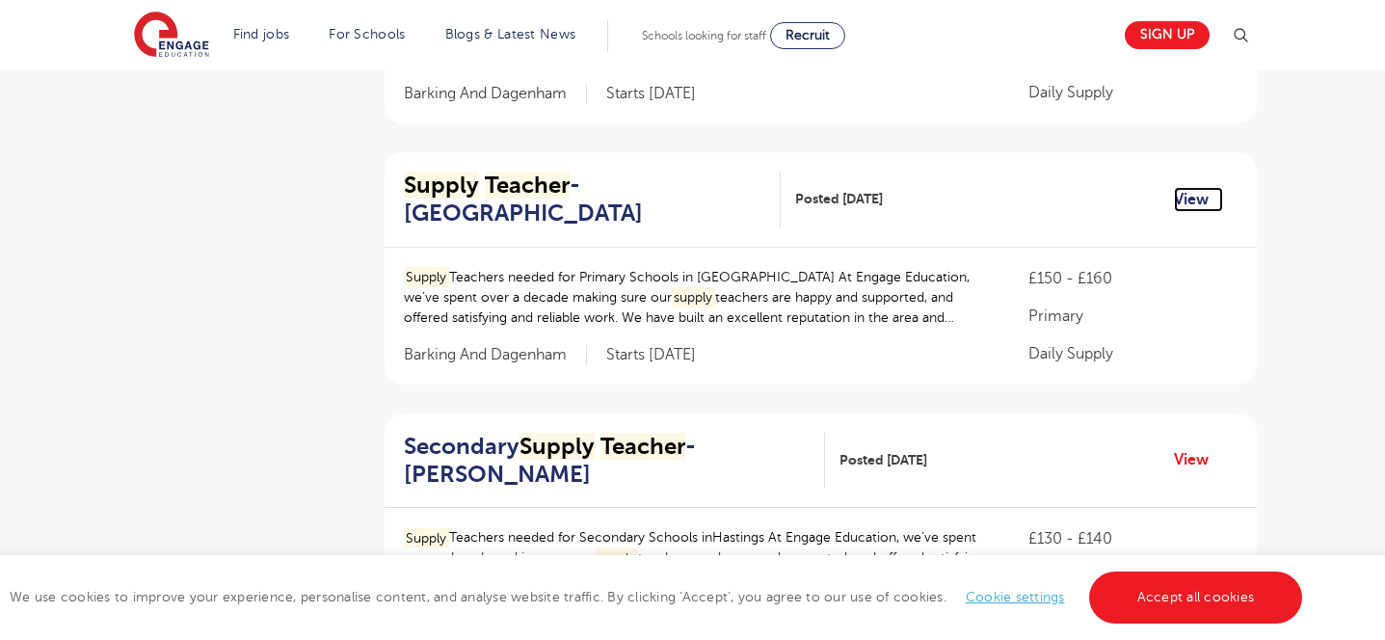
click at [1195, 187] on link "View" at bounding box center [1198, 199] width 49 height 25
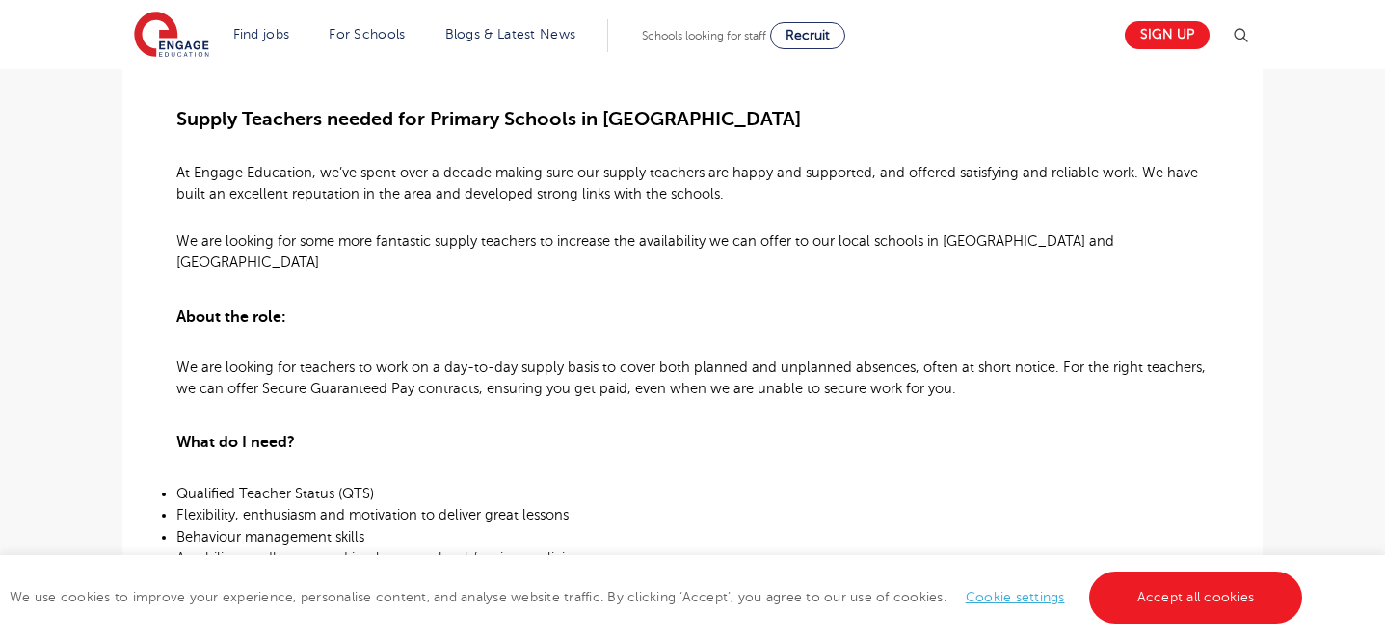
scroll to position [538, 0]
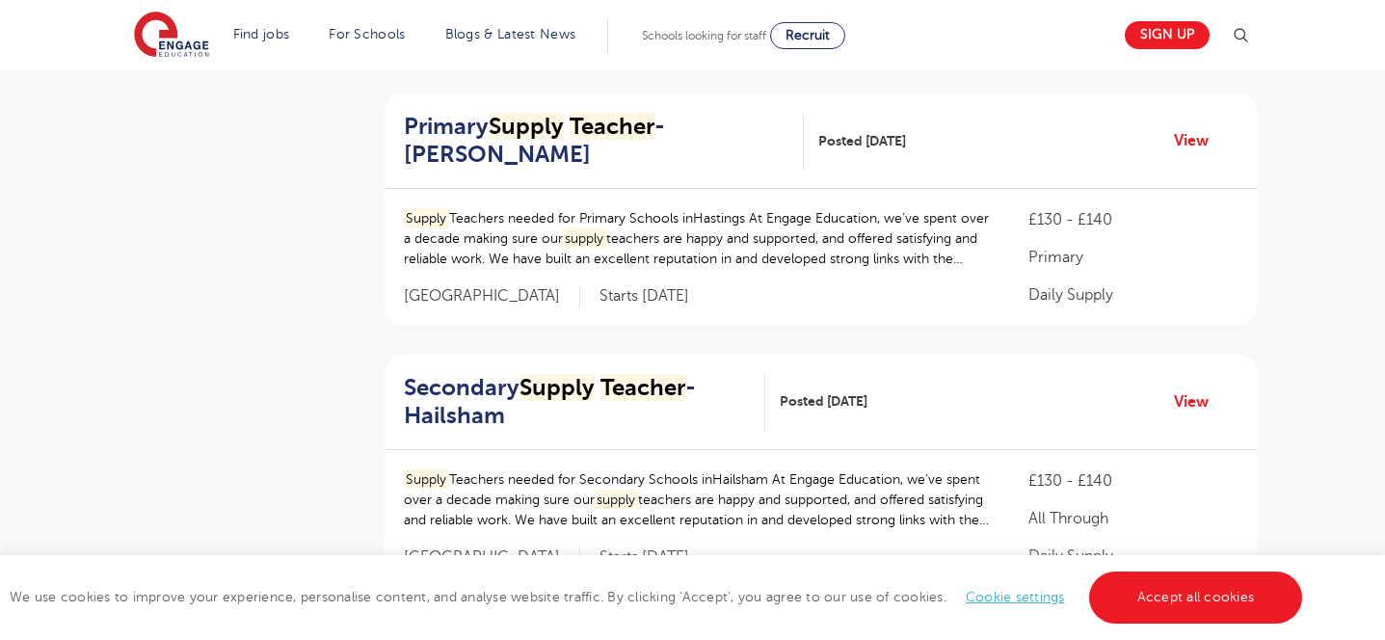
scroll to position [1957, 0]
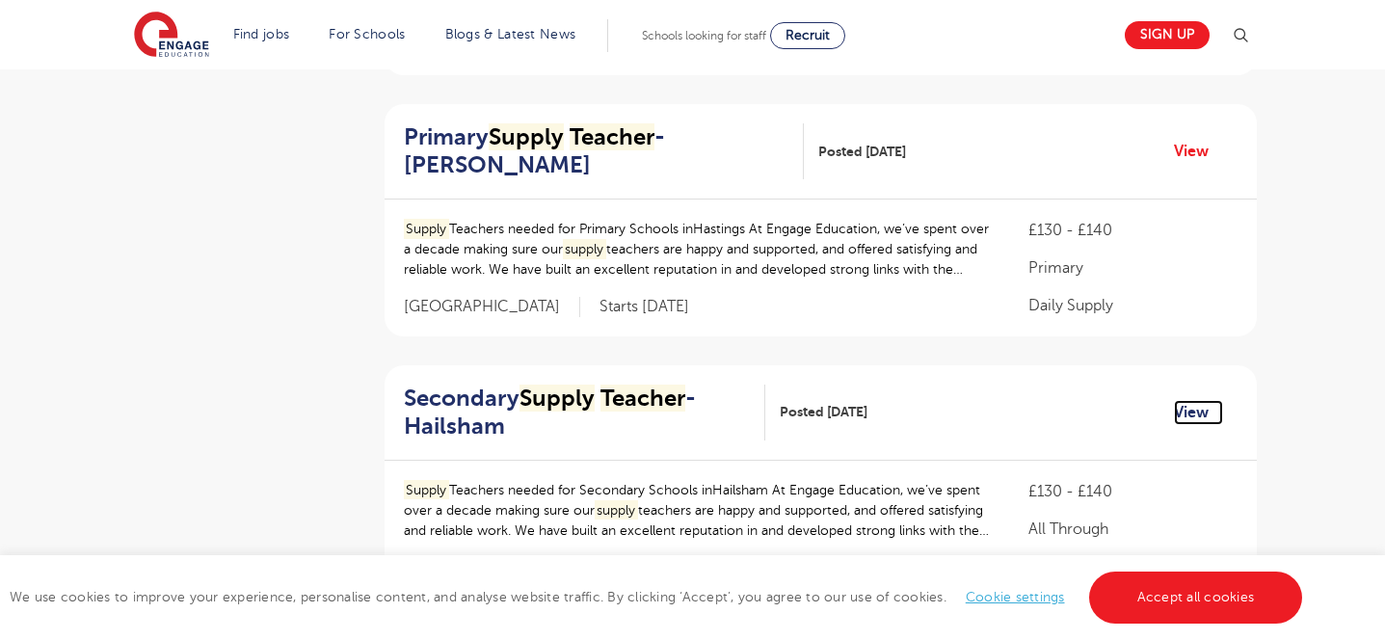
click at [1197, 400] on link "View" at bounding box center [1198, 412] width 49 height 25
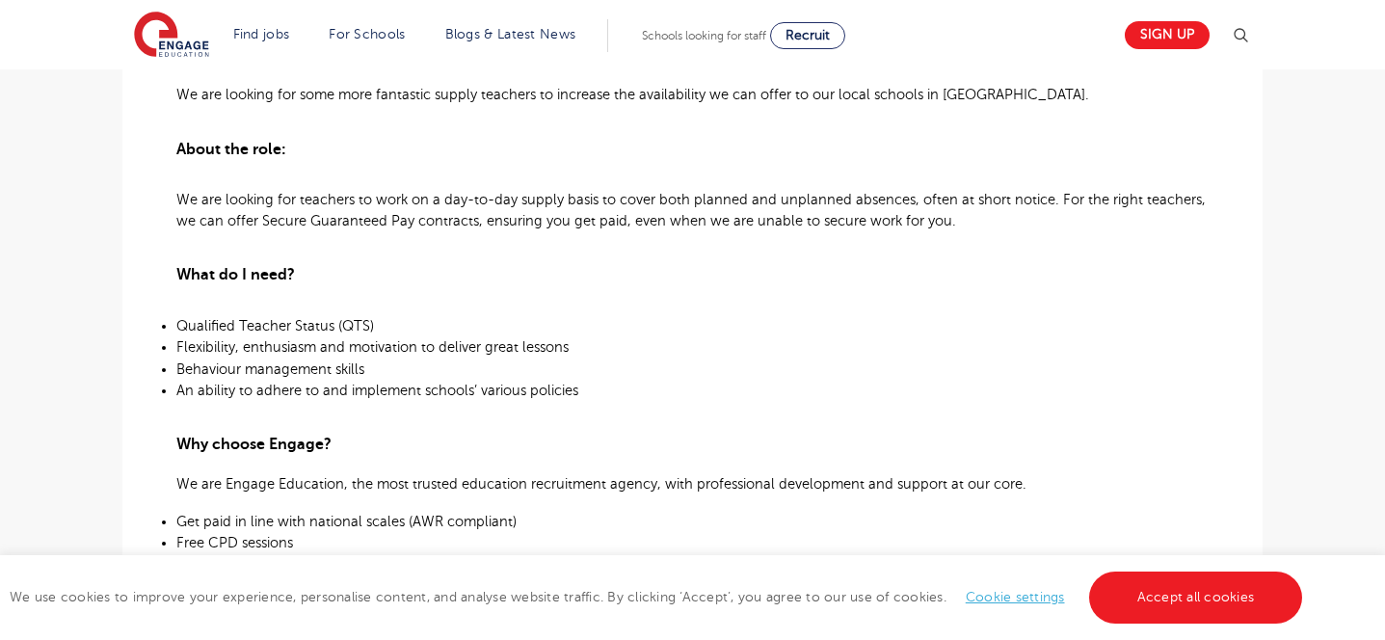
scroll to position [739, 0]
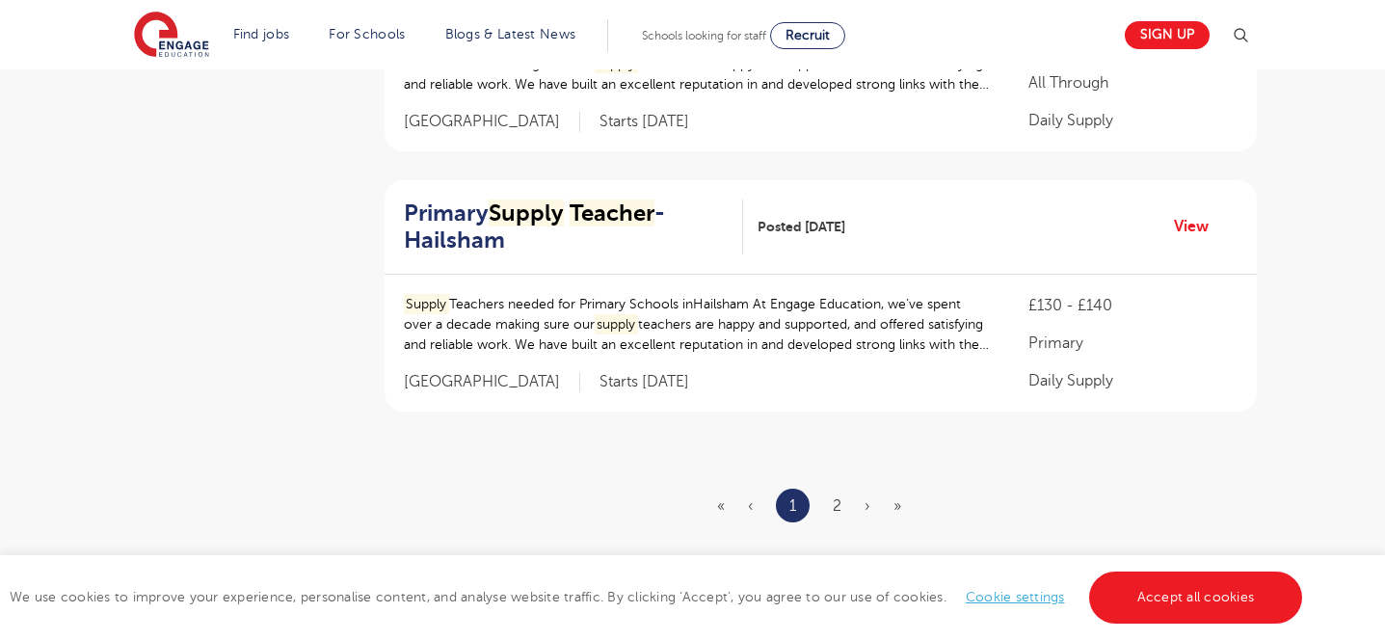
scroll to position [2402, 0]
click at [837, 498] on link "2" at bounding box center [837, 506] width 9 height 17
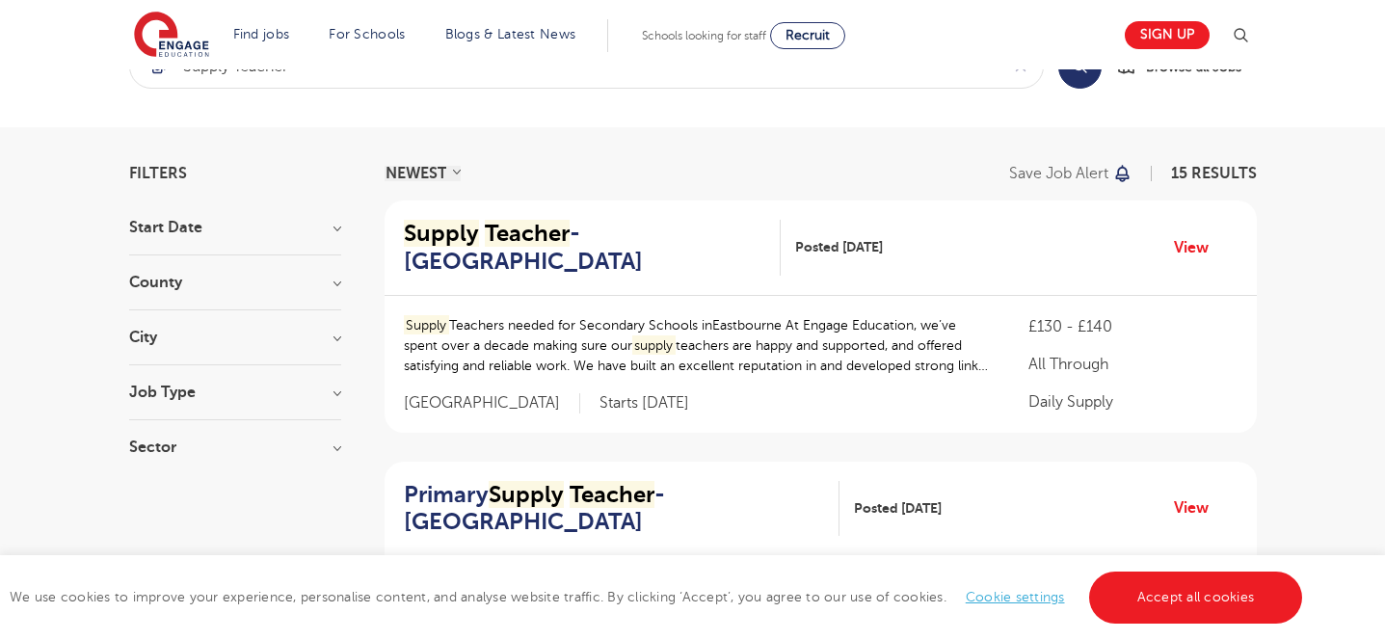
scroll to position [66, 0]
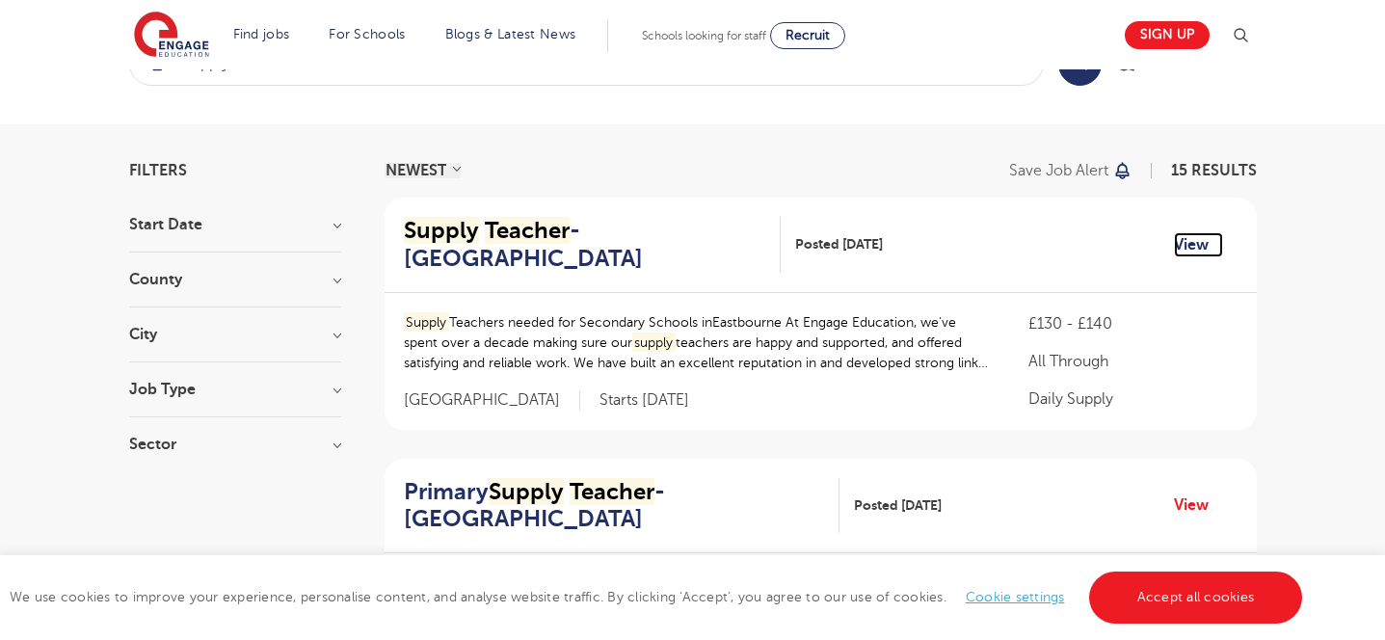
click at [1194, 247] on link "View" at bounding box center [1198, 244] width 49 height 25
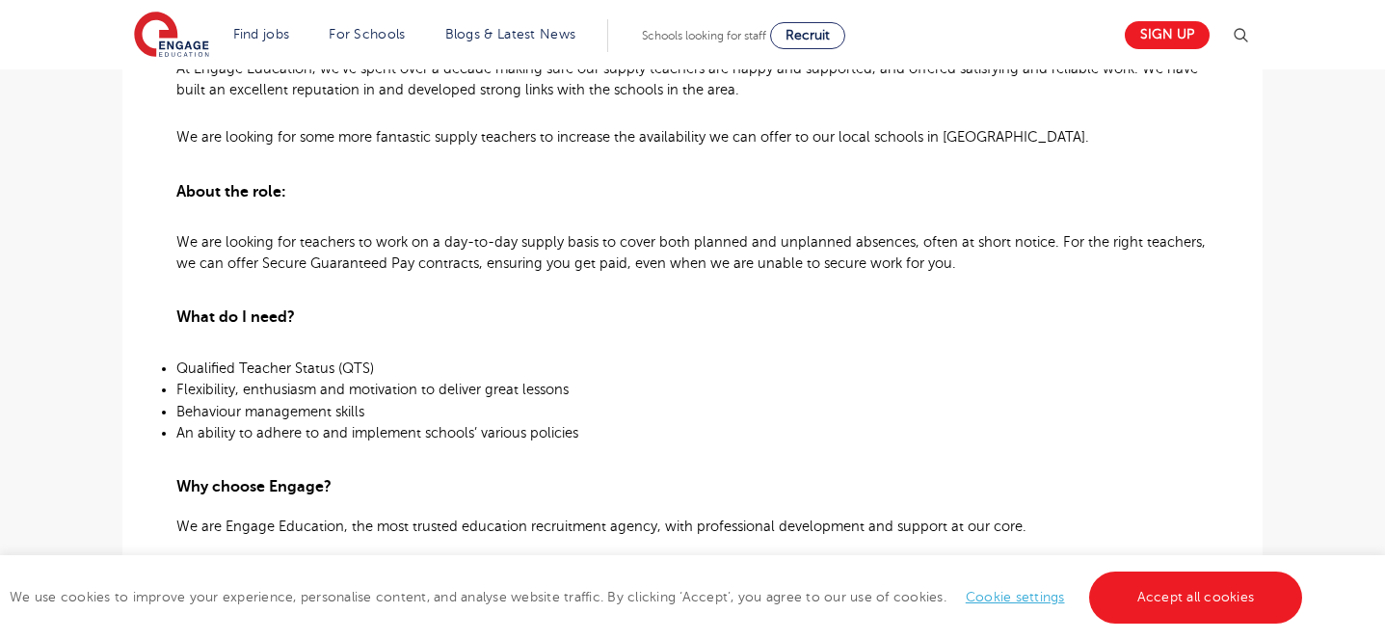
scroll to position [626, 0]
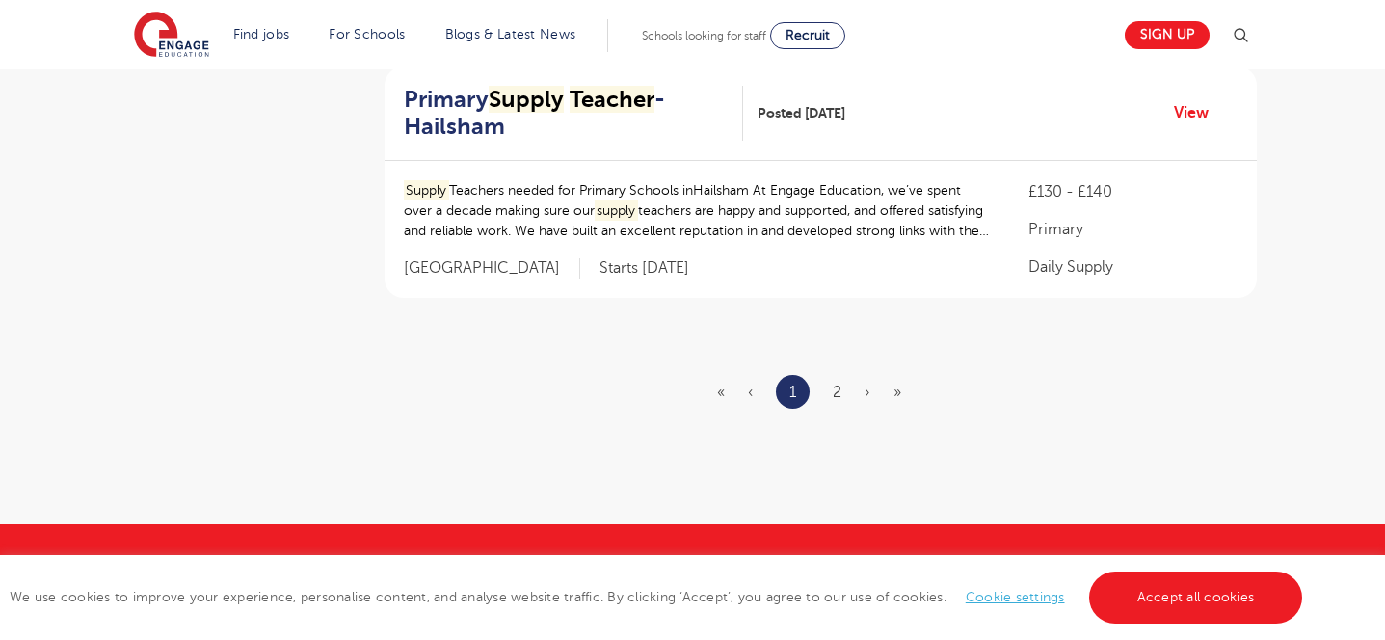
scroll to position [2537, 0]
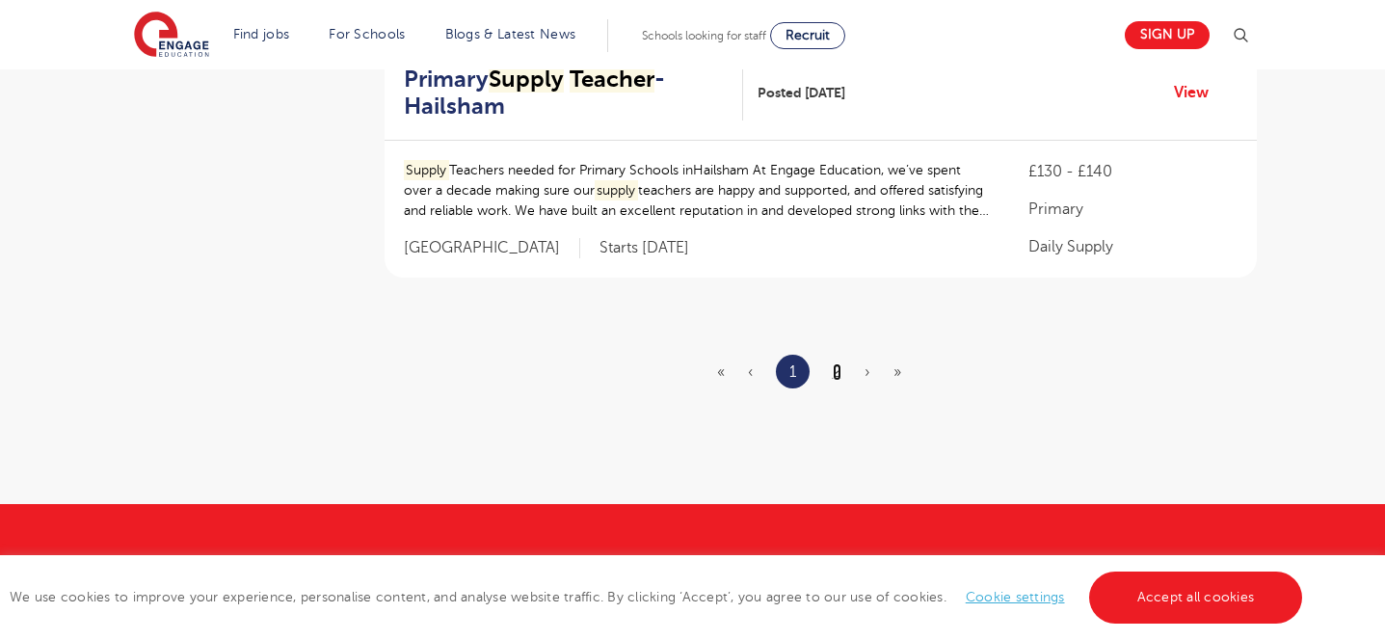
click at [833, 363] on link "2" at bounding box center [837, 371] width 9 height 17
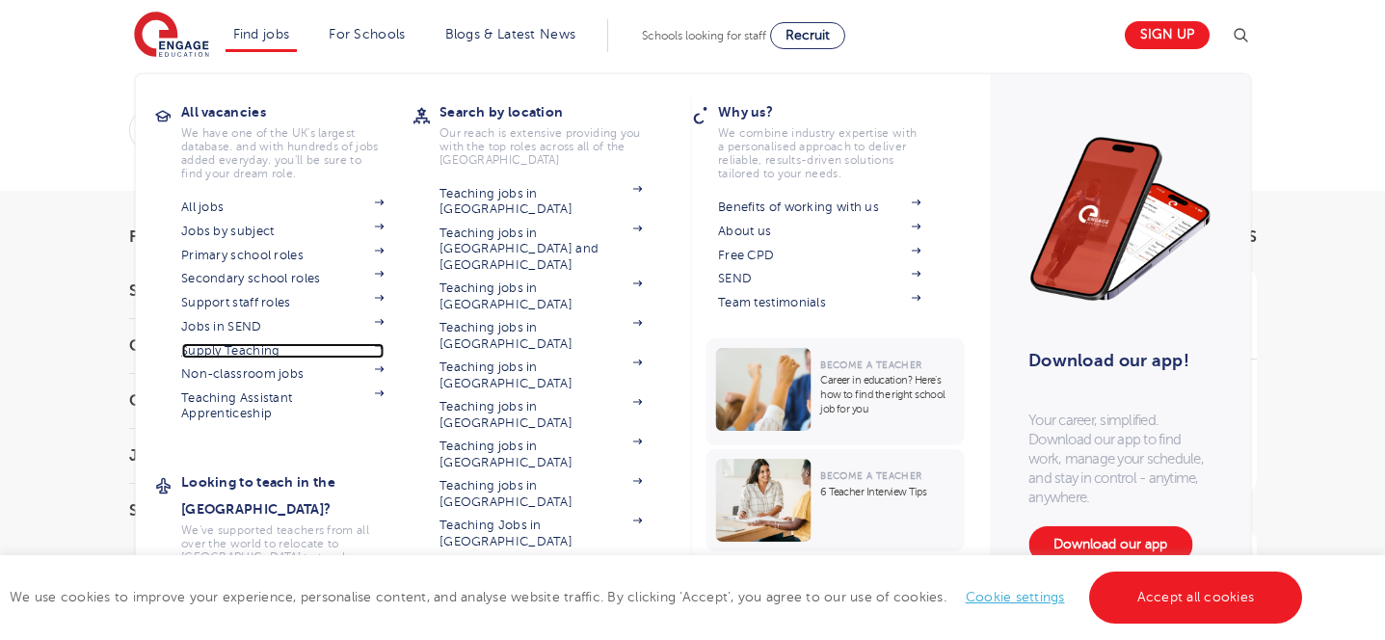
click at [244, 348] on link "Supply Teaching" at bounding box center [282, 350] width 202 height 15
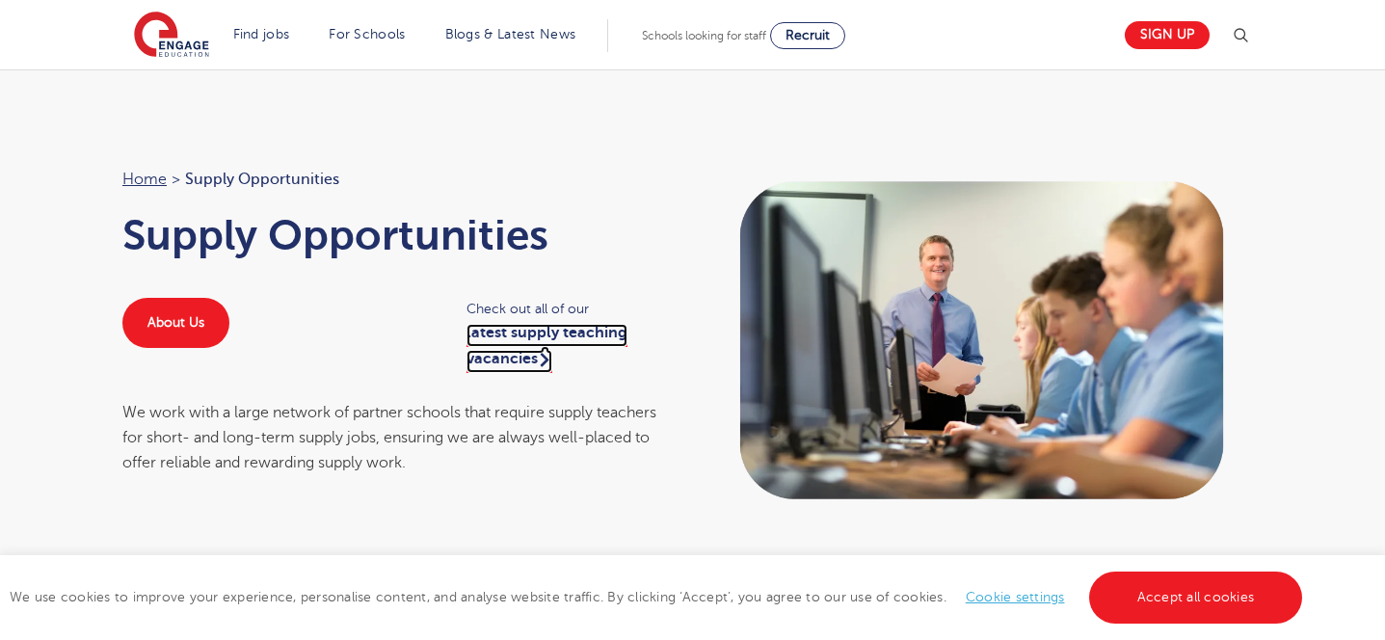
click at [497, 331] on link "latest supply teaching vacancies" at bounding box center [546, 348] width 161 height 48
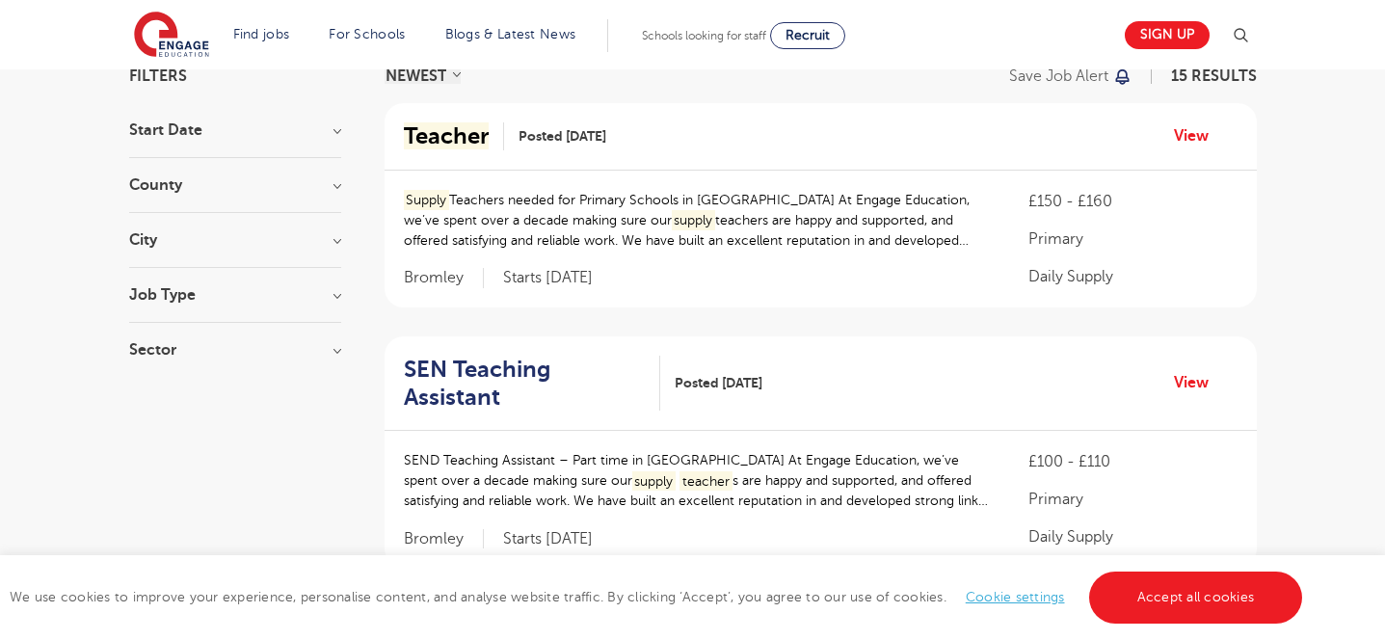
scroll to position [159, 0]
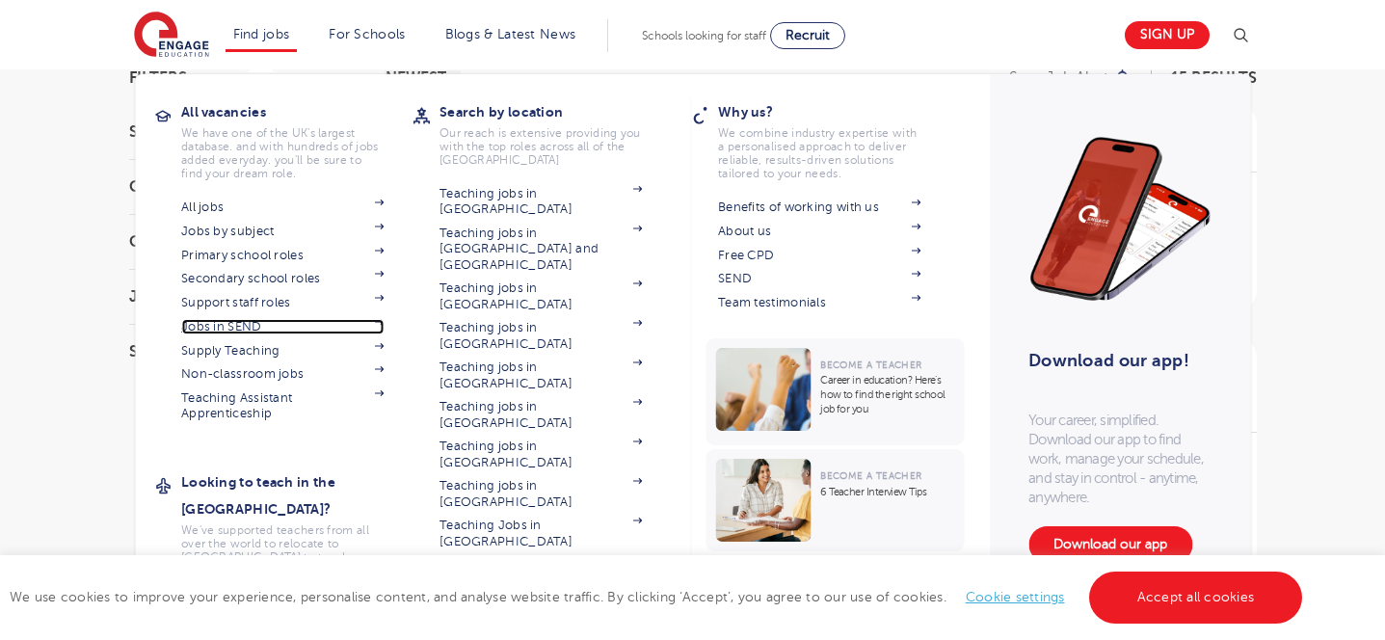
click at [230, 331] on link "Jobs in SEND" at bounding box center [282, 326] width 202 height 15
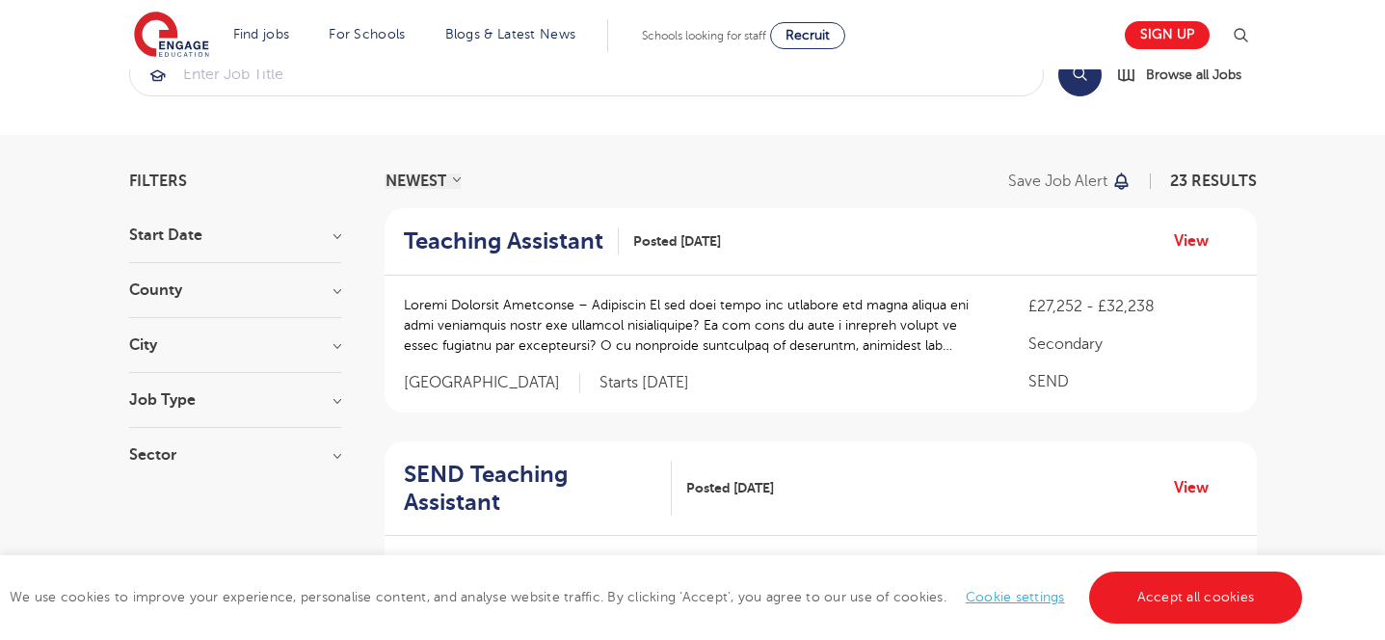
scroll to position [60, 0]
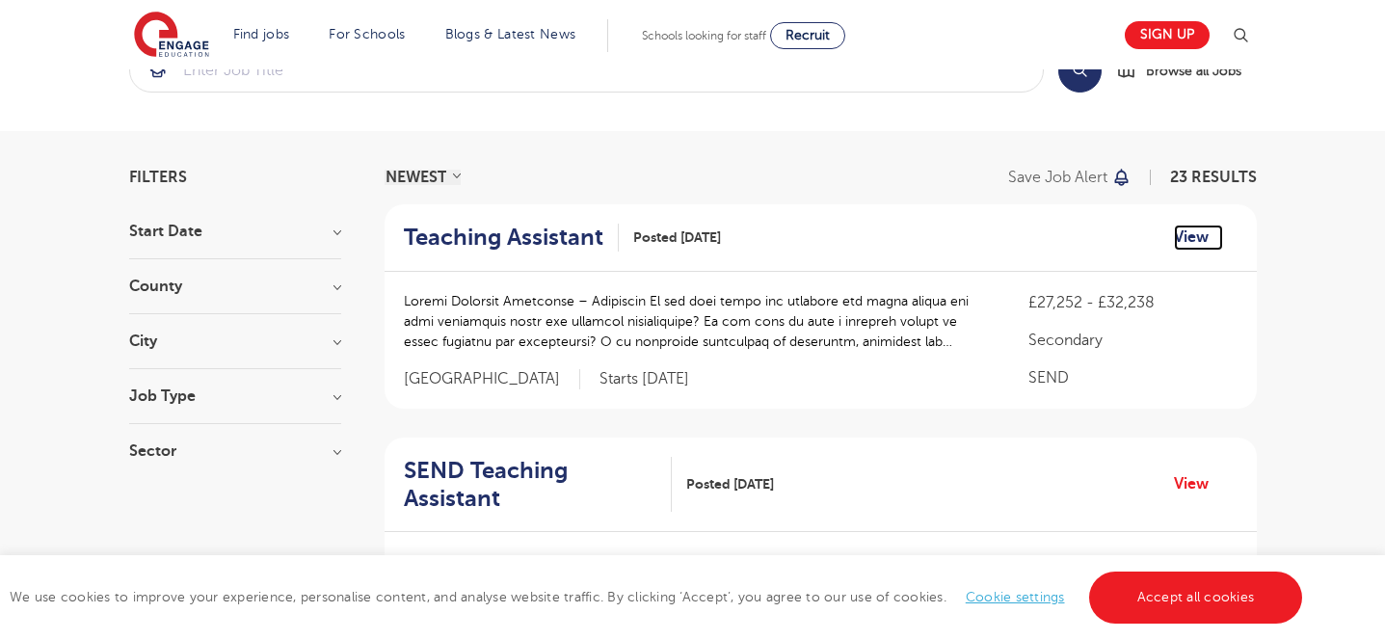
click at [1178, 244] on link "View" at bounding box center [1198, 237] width 49 height 25
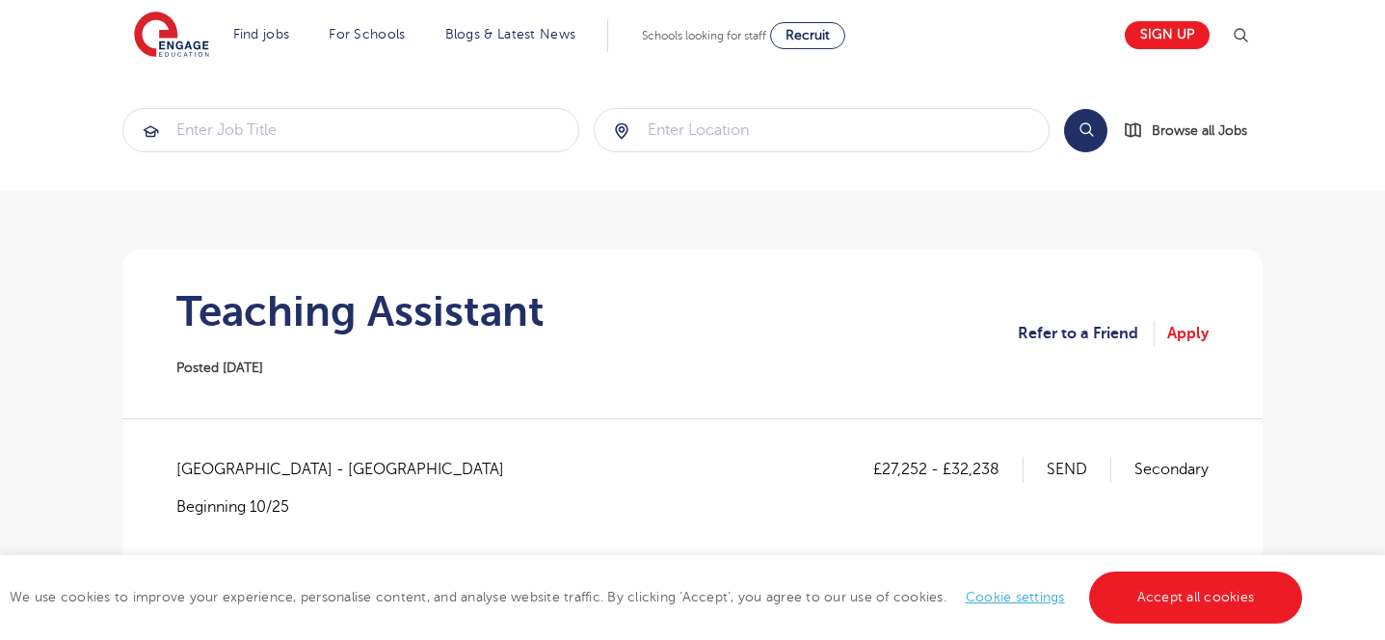
click at [1375, 118] on section "Search Browse all Jobs" at bounding box center [692, 129] width 1385 height 121
